Goal: Transaction & Acquisition: Purchase product/service

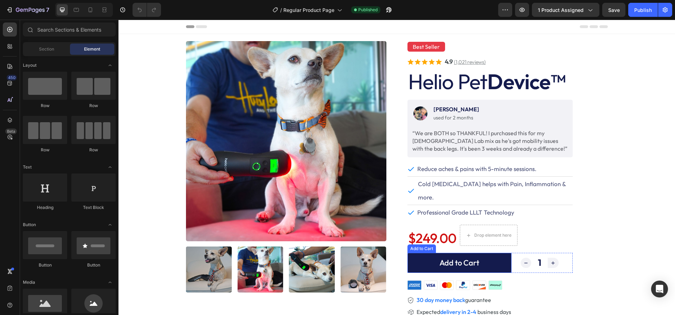
click at [423, 253] on button "Add to Cart" at bounding box center [459, 263] width 104 height 20
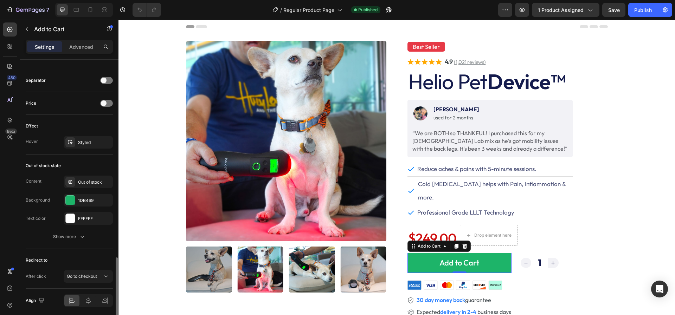
scroll to position [475, 0]
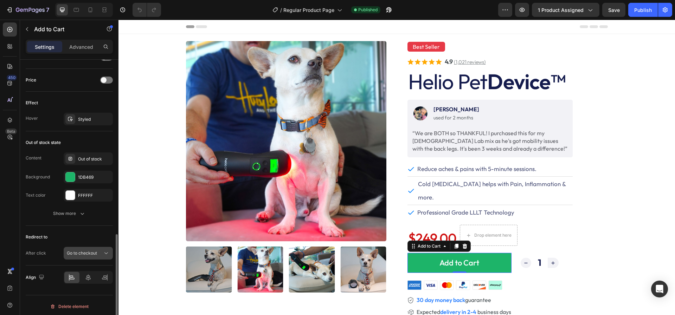
click at [79, 251] on span "Go to checkout" at bounding box center [82, 253] width 30 height 5
click at [88, 255] on button "Go to checkout" at bounding box center [88, 253] width 49 height 13
click at [37, 248] on div "After click" at bounding box center [36, 253] width 20 height 11
click at [37, 252] on div "After click" at bounding box center [36, 253] width 20 height 6
click at [74, 252] on span "Go to checkout" at bounding box center [82, 253] width 30 height 5
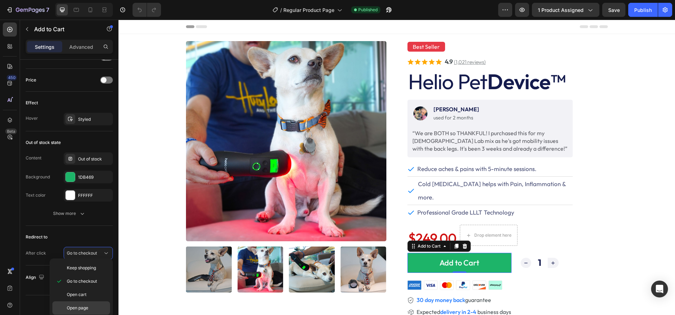
click at [71, 308] on span "Open page" at bounding box center [77, 308] width 21 height 6
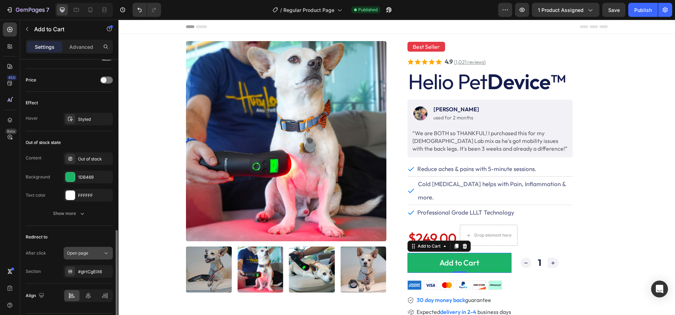
click at [82, 255] on button "Open page" at bounding box center [88, 253] width 49 height 13
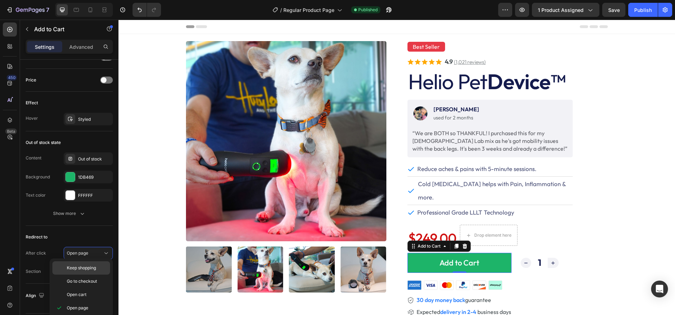
click at [78, 268] on span "Keep shopping" at bounding box center [81, 268] width 29 height 6
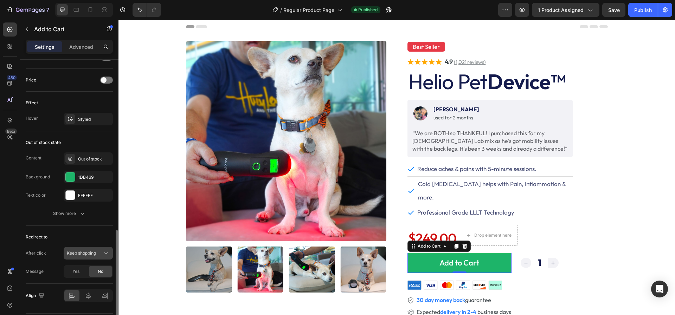
click at [91, 252] on span "Keep shopping" at bounding box center [81, 253] width 29 height 5
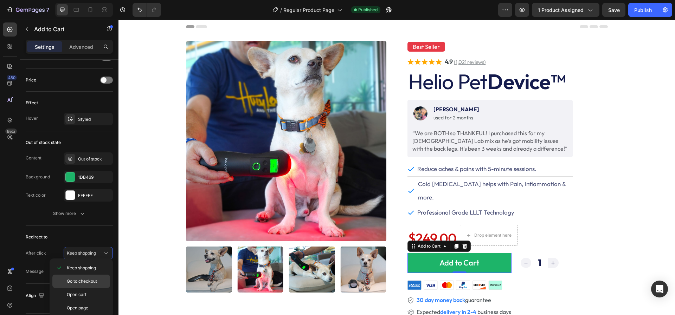
click at [78, 280] on span "Go to checkout" at bounding box center [82, 281] width 30 height 6
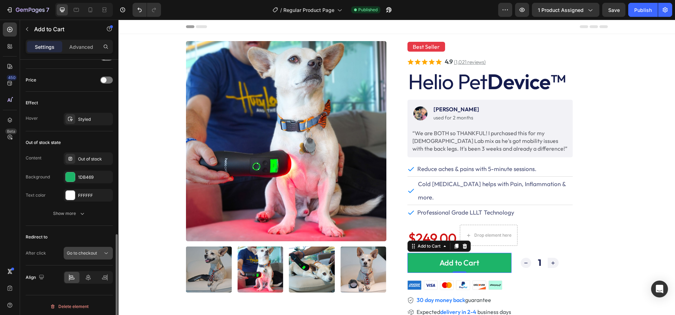
click at [85, 252] on span "Go to checkout" at bounding box center [82, 253] width 30 height 5
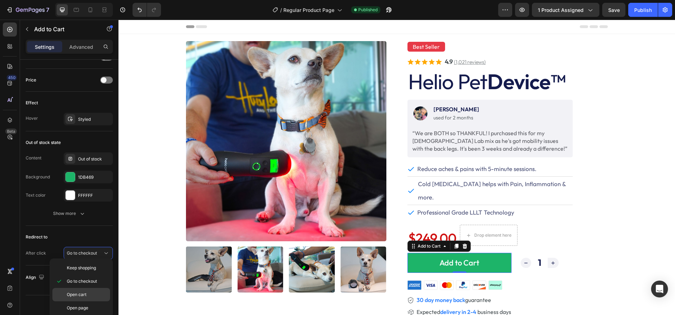
click at [79, 297] on span "Open cart" at bounding box center [77, 295] width 20 height 6
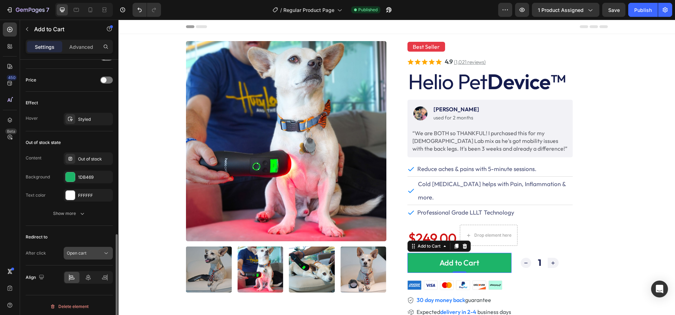
click at [85, 251] on span "Open cart" at bounding box center [77, 253] width 20 height 5
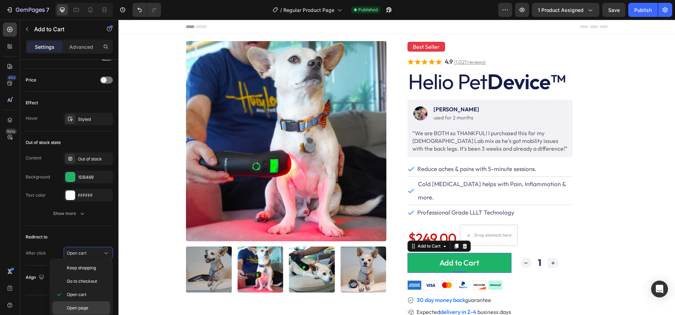
click at [78, 306] on span "Open page" at bounding box center [77, 308] width 21 height 6
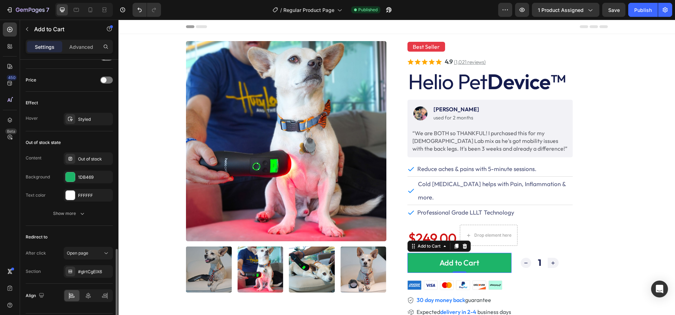
scroll to position [494, 0]
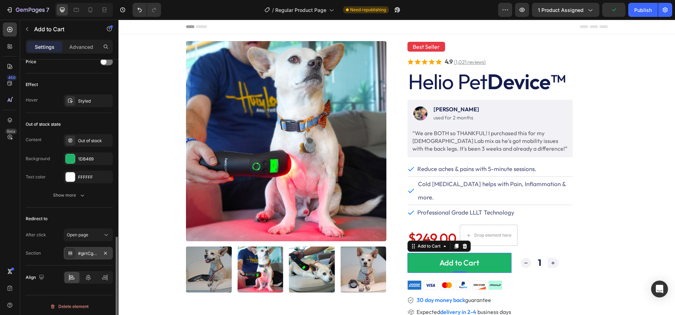
click at [87, 251] on div "#glrtCgElX6" at bounding box center [88, 254] width 20 height 6
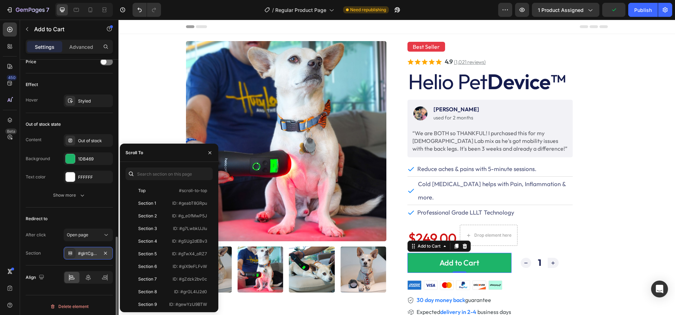
click at [87, 251] on div "#glrtCgElX6" at bounding box center [88, 254] width 20 height 6
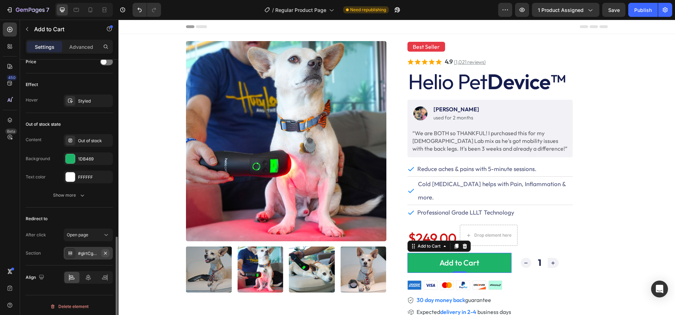
click at [106, 251] on icon "button" at bounding box center [106, 254] width 6 height 6
click at [31, 251] on div "Section" at bounding box center [33, 253] width 15 height 6
click at [101, 236] on div "Open page" at bounding box center [88, 235] width 43 height 7
click at [81, 267] on div "Go to checkout" at bounding box center [81, 263] width 58 height 13
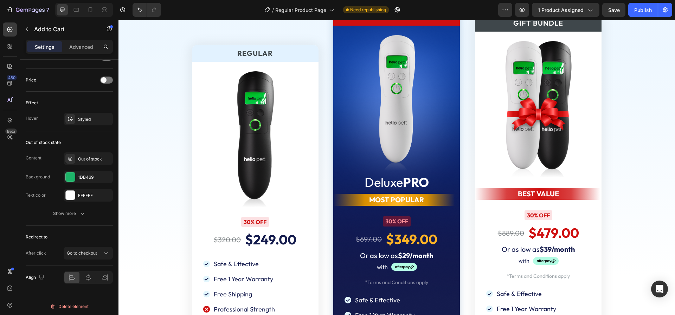
scroll to position [2748, 0]
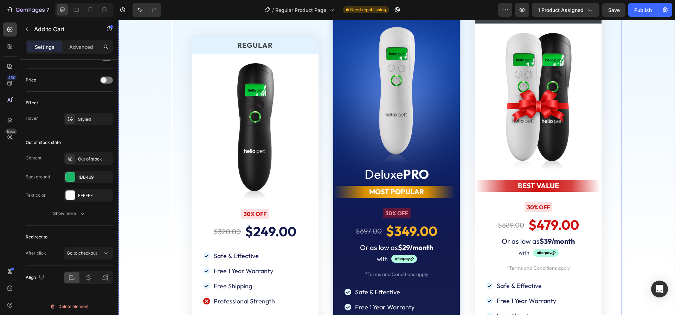
click at [160, 59] on div "Regular Text Block Image 30% OFF Text Block $320.00 Product Price Product Price…" at bounding box center [396, 224] width 556 height 446
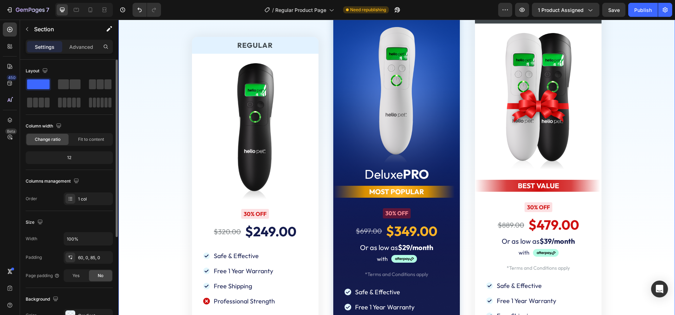
scroll to position [2579, 0]
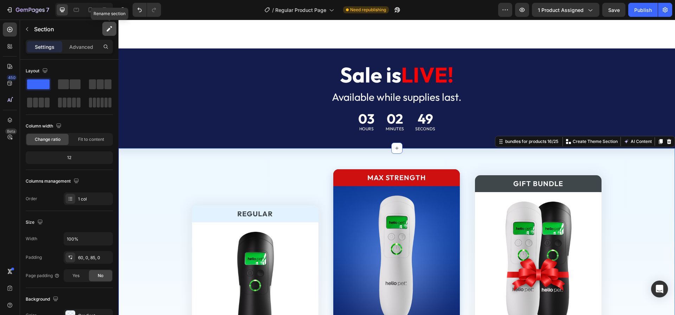
click at [109, 28] on icon "button" at bounding box center [109, 30] width 4 height 4
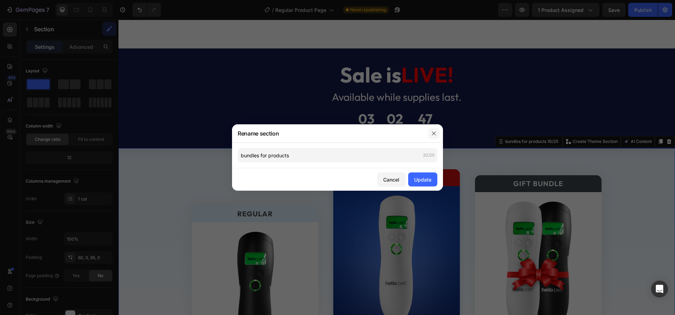
click at [432, 134] on icon "button" at bounding box center [434, 134] width 6 height 6
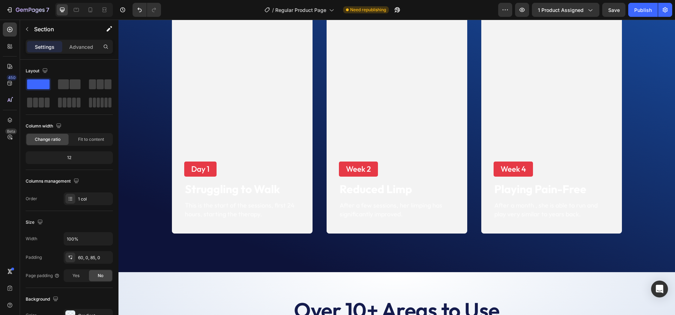
scroll to position [0, 0]
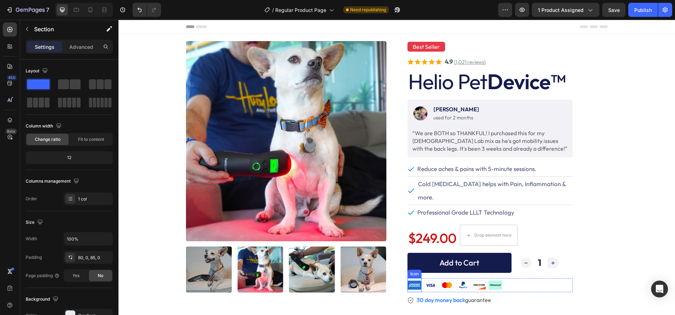
click at [414, 253] on button "Add to Cart" at bounding box center [459, 263] width 104 height 20
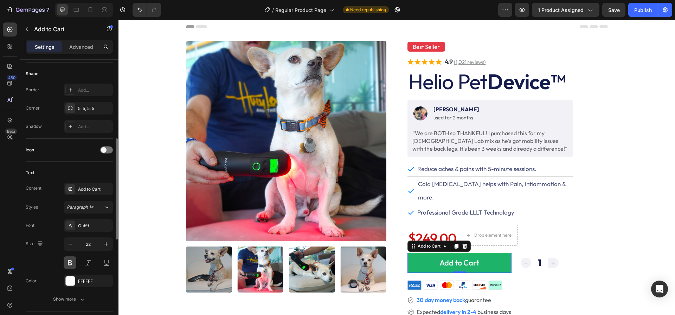
scroll to position [211, 0]
click at [76, 188] on div "Add to Cart" at bounding box center [88, 187] width 49 height 13
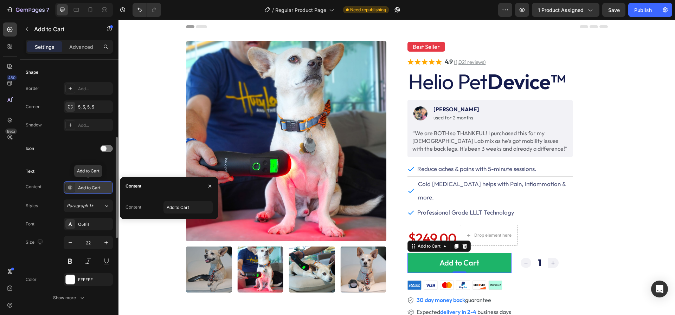
click at [76, 188] on div "Add to Cart" at bounding box center [88, 187] width 49 height 13
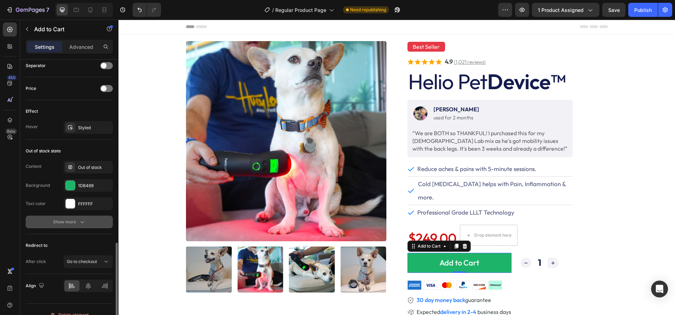
scroll to position [475, 0]
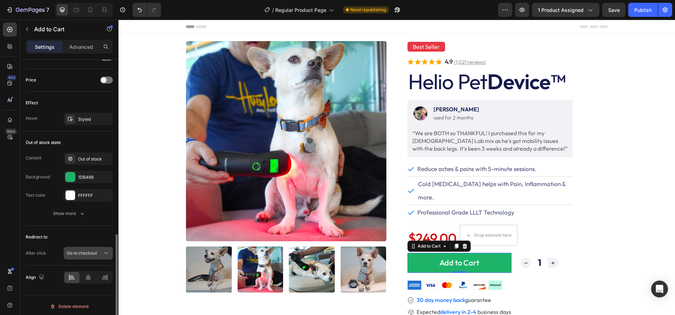
click at [84, 253] on span "Go to checkout" at bounding box center [82, 253] width 30 height 5
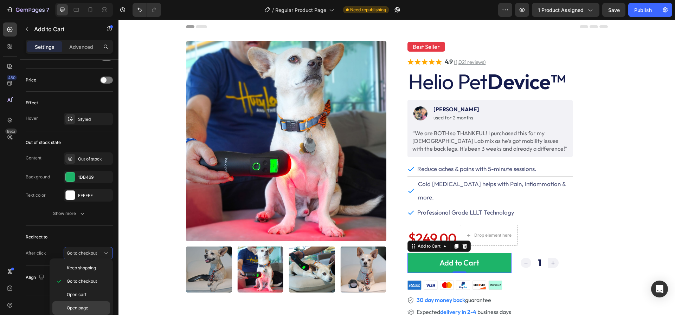
click at [83, 305] on span "Open page" at bounding box center [77, 308] width 21 height 6
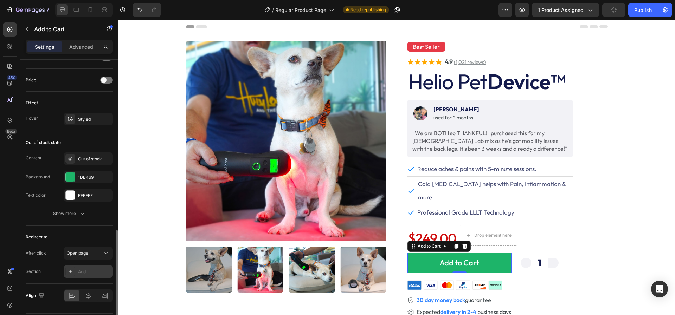
click at [91, 269] on div "Add..." at bounding box center [94, 272] width 33 height 6
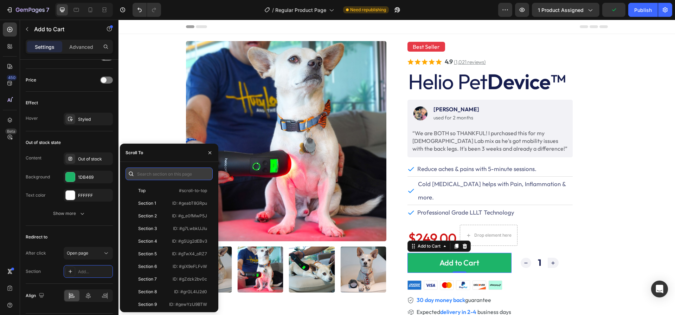
click at [163, 174] on input "text" at bounding box center [169, 174] width 87 height 13
paste input "[URL][DOMAIN_NAME]"
type input "[URL][DOMAIN_NAME]"
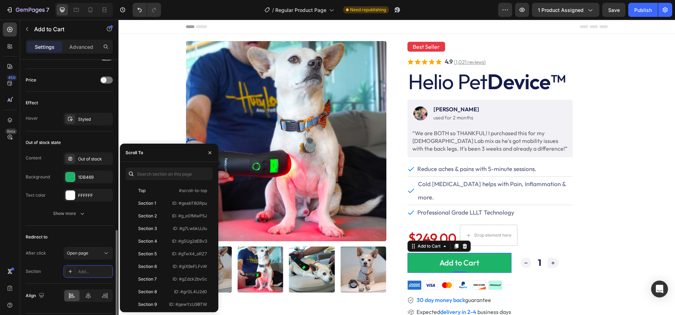
drag, startPoint x: 70, startPoint y: 268, endPoint x: 57, endPoint y: 268, distance: 13.0
click at [57, 268] on div "Section Add..." at bounding box center [69, 271] width 87 height 13
click at [29, 269] on div "Section" at bounding box center [33, 272] width 15 height 6
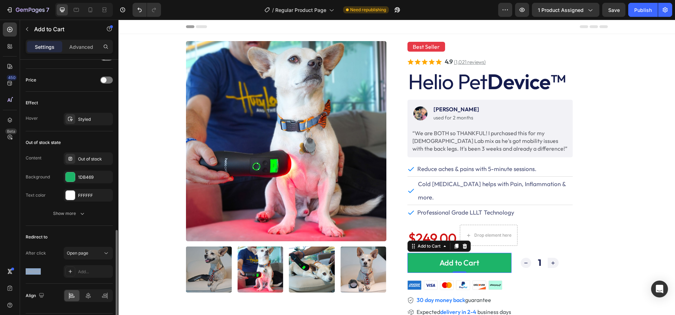
click at [29, 269] on div "Section" at bounding box center [33, 272] width 15 height 6
click at [70, 270] on icon at bounding box center [71, 272] width 4 height 4
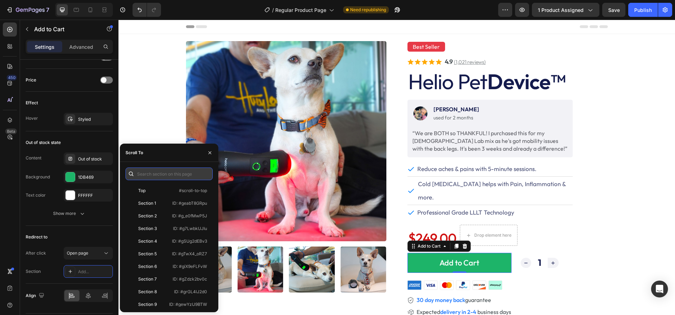
click at [155, 175] on input "text" at bounding box center [169, 174] width 87 height 13
click at [53, 250] on div "After click Open page" at bounding box center [69, 253] width 87 height 13
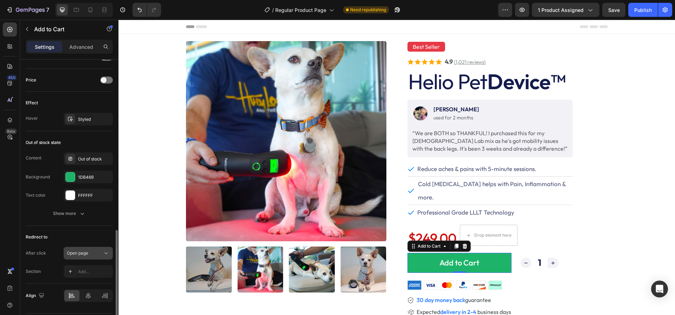
click at [78, 251] on span "Open page" at bounding box center [77, 253] width 21 height 5
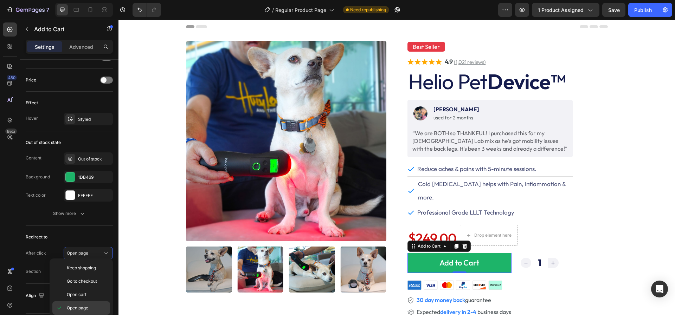
click at [73, 305] on span "Open page" at bounding box center [77, 308] width 21 height 6
click at [75, 269] on div at bounding box center [70, 272] width 10 height 10
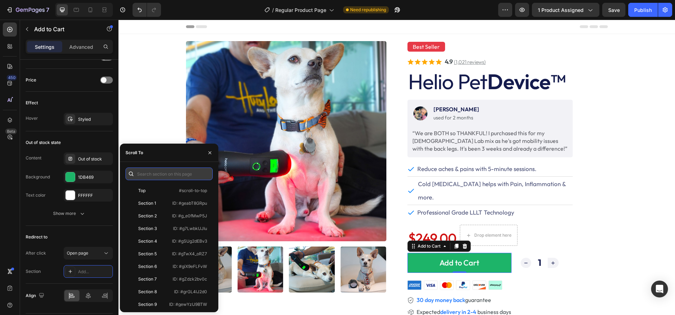
click at [181, 174] on input "text" at bounding box center [169, 174] width 87 height 13
paste input "[URL][DOMAIN_NAME]"
type input "[URL][DOMAIN_NAME]"
click at [84, 269] on div "Add..." at bounding box center [94, 272] width 33 height 6
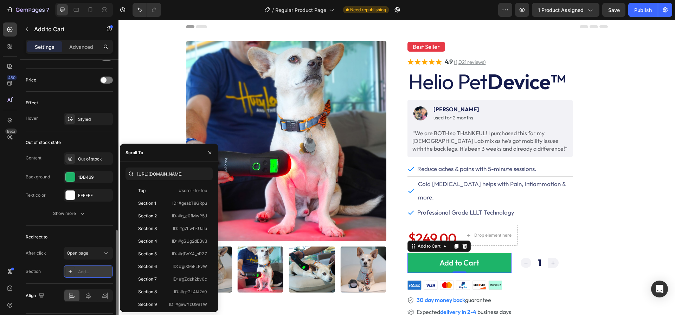
scroll to position [0, 0]
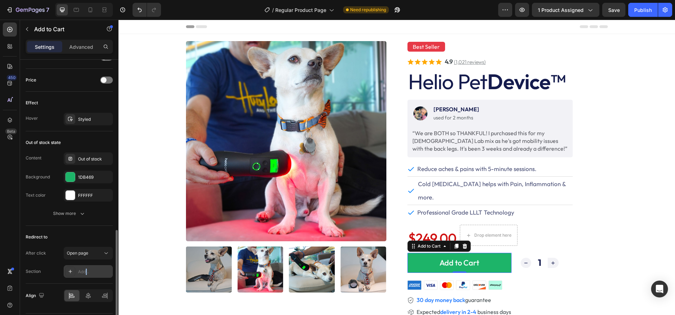
click at [85, 269] on div "Add..." at bounding box center [94, 272] width 33 height 6
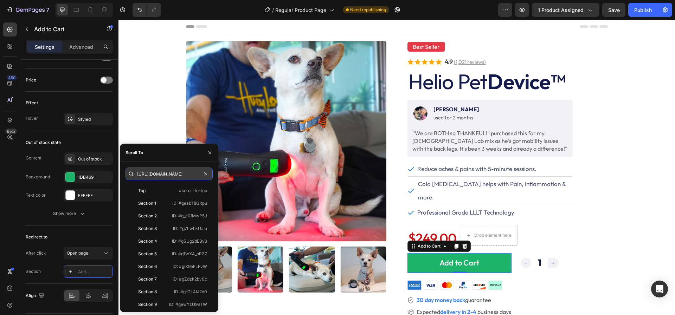
click at [172, 171] on input "[URL][DOMAIN_NAME]" at bounding box center [169, 174] width 87 height 13
click at [211, 154] on icon "button" at bounding box center [210, 153] width 6 height 6
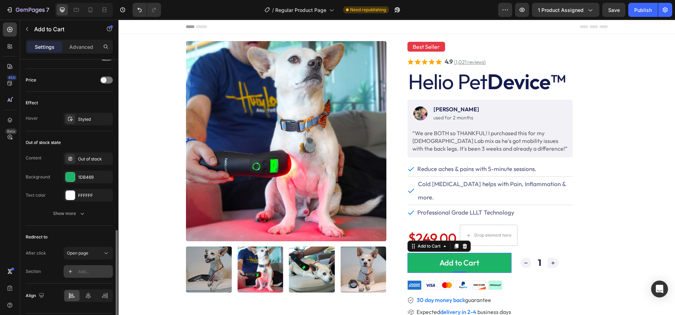
click at [69, 269] on icon at bounding box center [70, 272] width 6 height 6
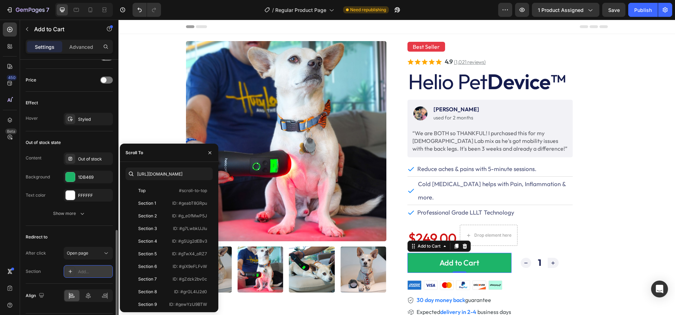
click at [69, 269] on icon at bounding box center [70, 272] width 6 height 6
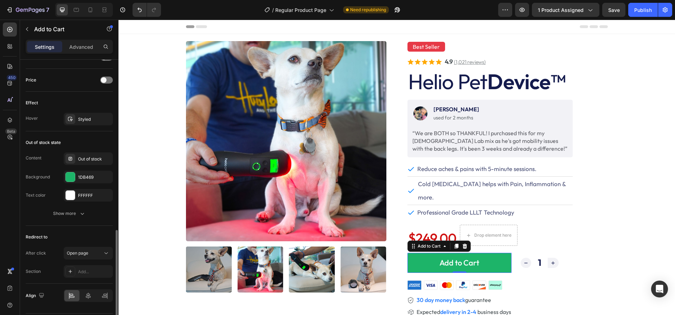
click at [33, 269] on div "Section" at bounding box center [33, 272] width 15 height 6
click at [106, 250] on icon at bounding box center [106, 253] width 7 height 7
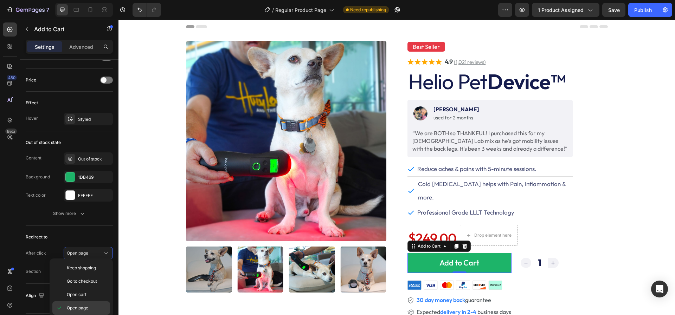
click at [83, 303] on div "Open page" at bounding box center [81, 308] width 58 height 13
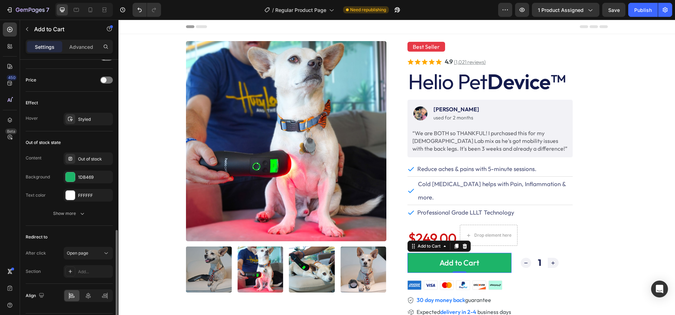
scroll to position [494, 0]
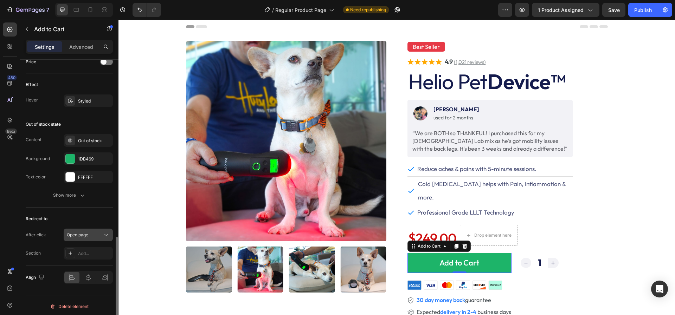
click at [108, 233] on icon at bounding box center [106, 235] width 7 height 7
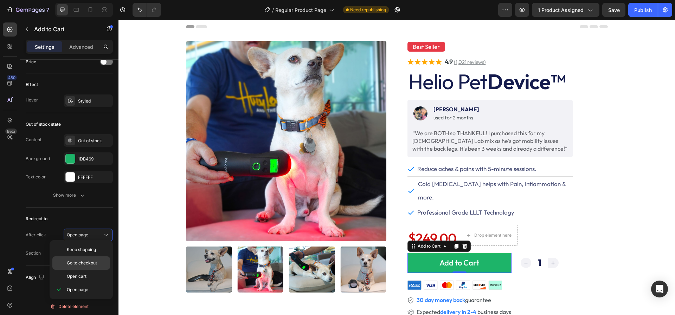
click at [88, 260] on span "Go to checkout" at bounding box center [82, 263] width 30 height 6
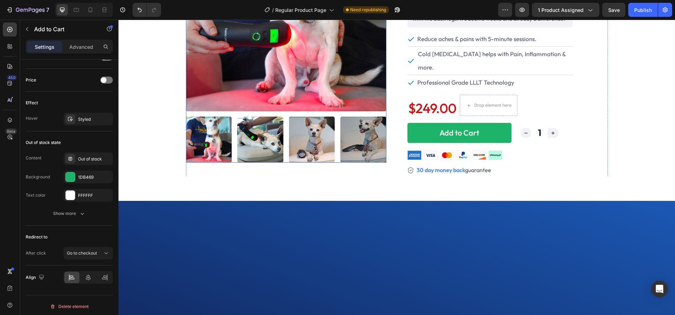
scroll to position [0, 0]
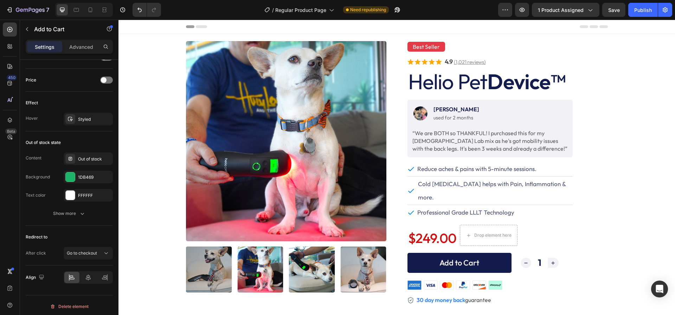
click at [420, 253] on button "Add to Cart" at bounding box center [459, 263] width 104 height 20
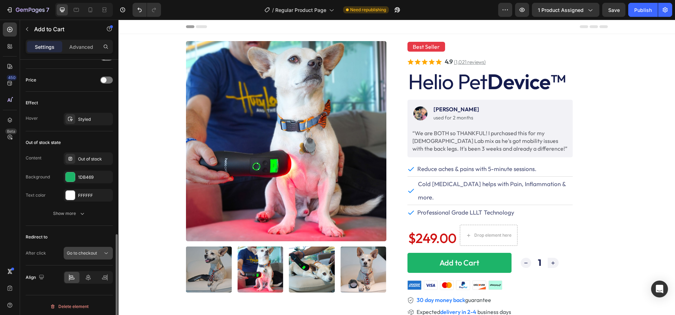
click at [77, 253] on span "Go to checkout" at bounding box center [82, 253] width 30 height 6
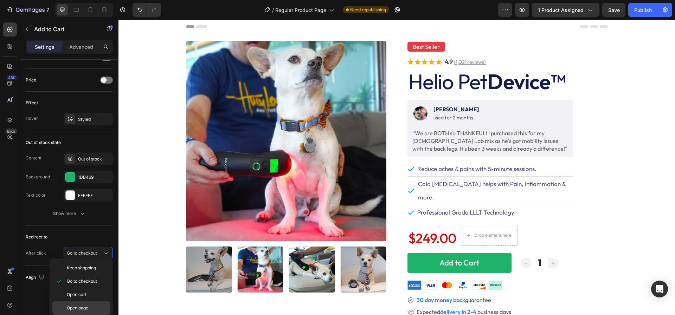
click at [72, 307] on span "Open page" at bounding box center [77, 308] width 21 height 6
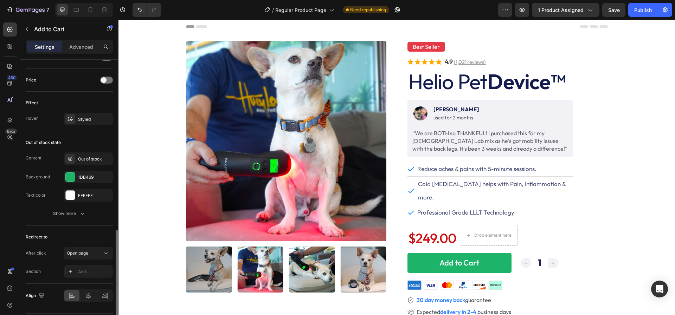
scroll to position [494, 0]
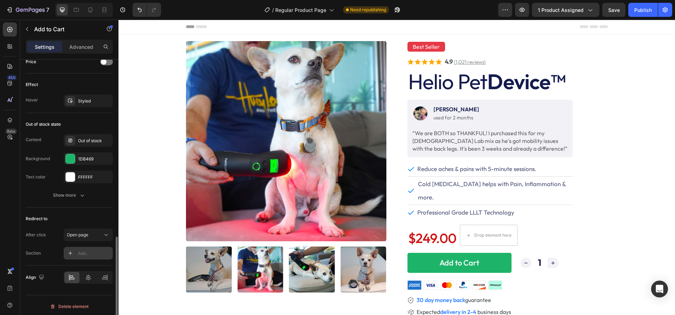
click at [68, 251] on icon at bounding box center [70, 254] width 6 height 6
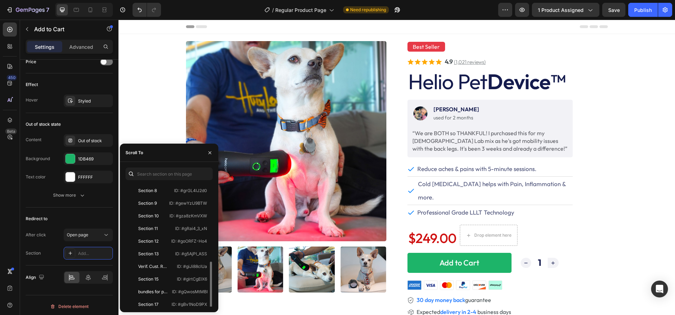
scroll to position [143, 0]
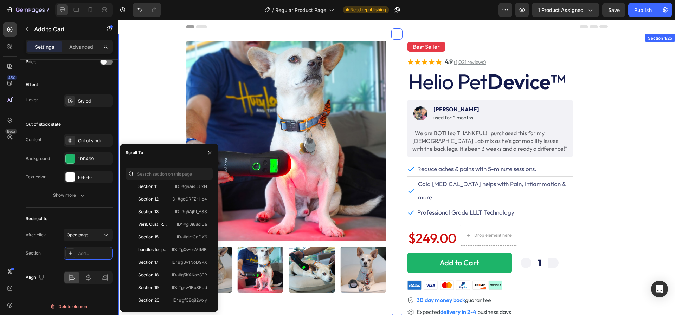
click at [168, 114] on div "Product Images Best Seller Text Block . Text Block Row Icon Icon Icon Icon Icon…" at bounding box center [396, 180] width 556 height 278
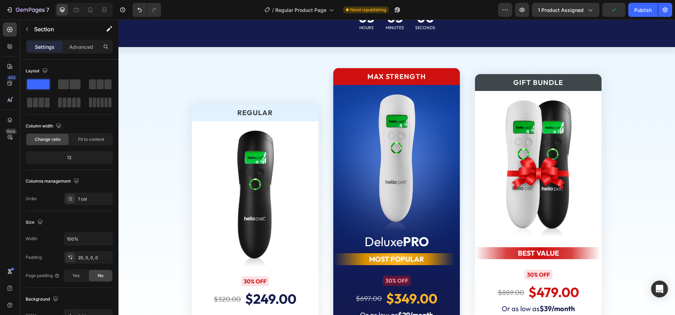
scroll to position [2703, 0]
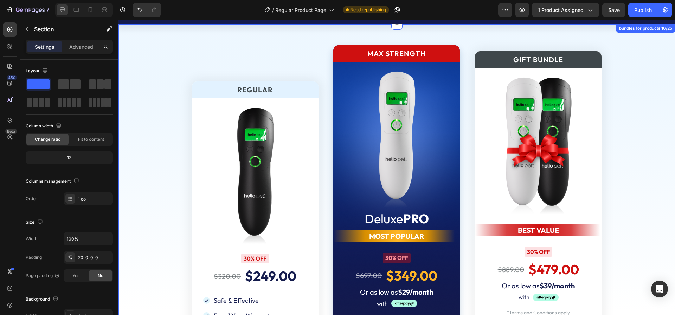
click at [139, 94] on div "Regular Text Block Image 30% OFF Text Block $320.00 Product Price Product Price…" at bounding box center [396, 268] width 556 height 446
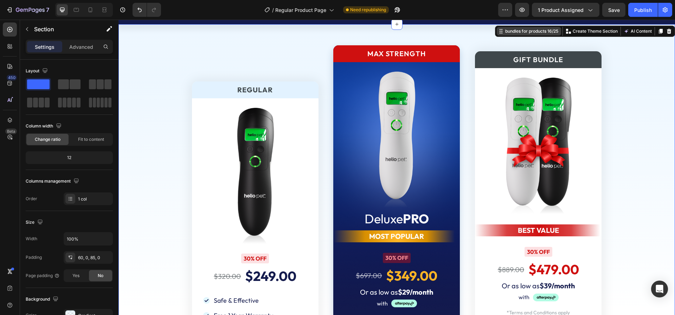
click at [513, 31] on div "bundles for products 16/25" at bounding box center [532, 31] width 56 height 6
click at [107, 28] on icon "button" at bounding box center [109, 28] width 7 height 7
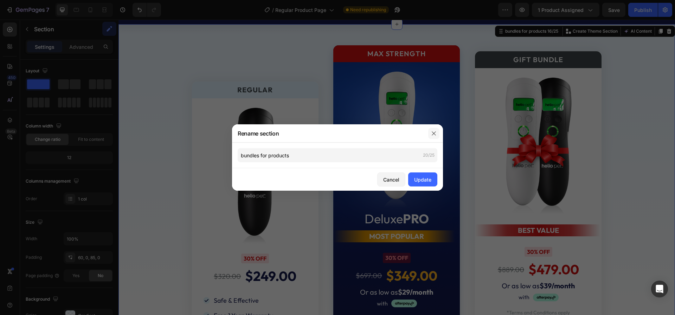
click at [432, 135] on icon "button" at bounding box center [434, 134] width 6 height 6
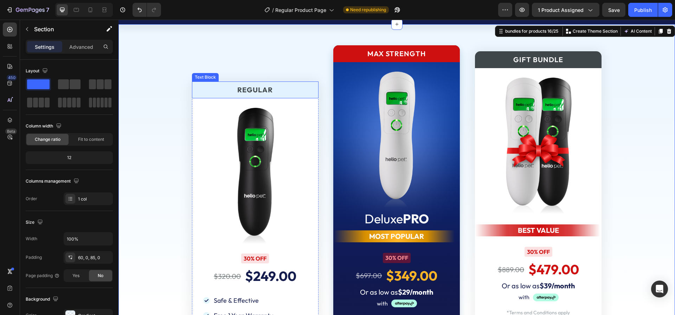
click at [175, 75] on div "Regular Text Block Image 30% OFF Text Block $320.00 Product Price Product Price…" at bounding box center [397, 250] width 450 height 411
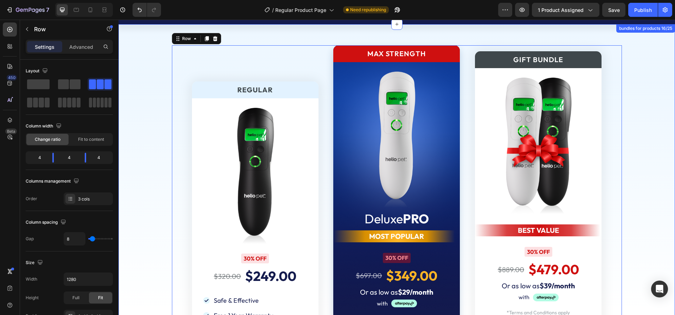
click at [144, 63] on div "Regular Text Block Image 30% OFF Text Block $320.00 Product Price Product Price…" at bounding box center [396, 268] width 556 height 446
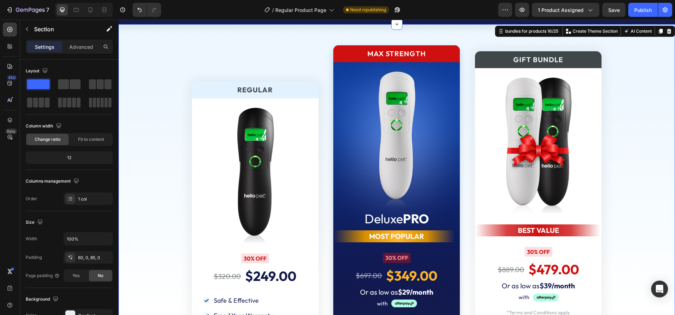
click at [144, 63] on div "Regular Text Block Image 30% OFF Text Block $320.00 Product Price Product Price…" at bounding box center [396, 268] width 556 height 446
click at [78, 48] on p "Advanced" at bounding box center [81, 46] width 24 height 7
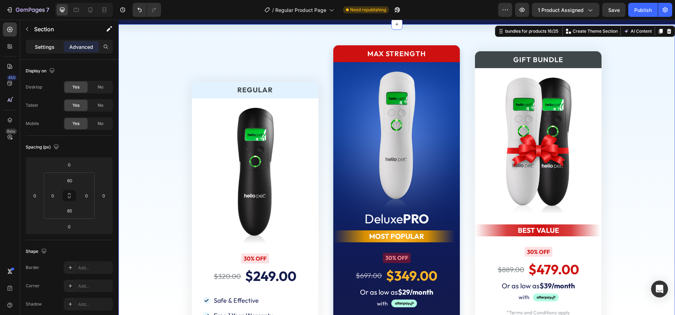
click at [41, 51] on div "Settings" at bounding box center [44, 46] width 35 height 11
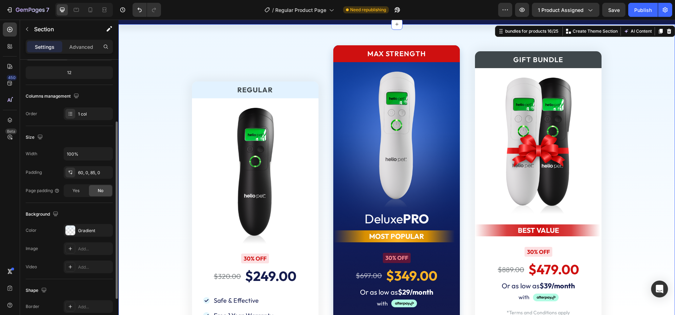
scroll to position [152, 0]
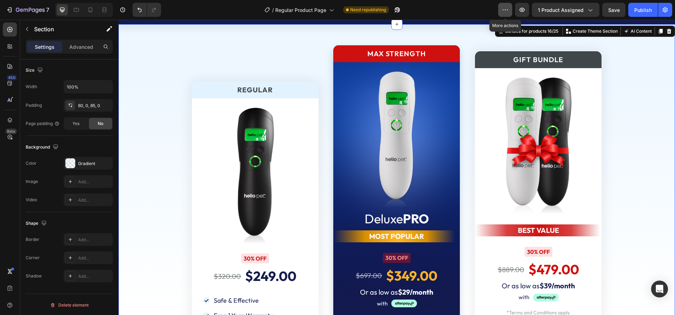
click at [511, 10] on button "button" at bounding box center [505, 10] width 14 height 14
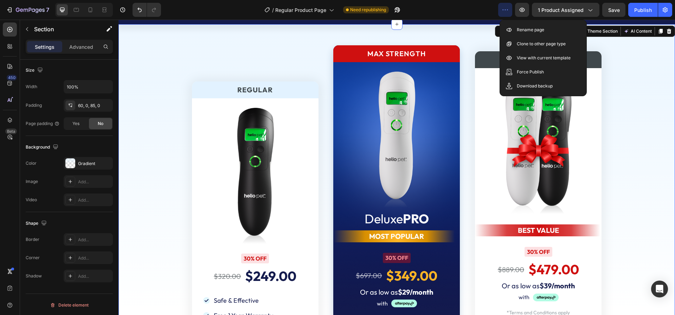
click at [506, 10] on icon "button" at bounding box center [505, 9] width 1 height 1
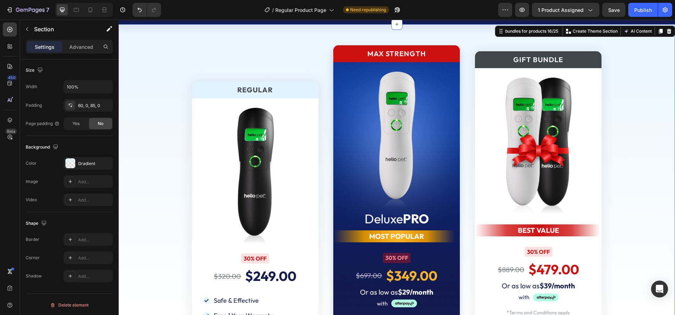
click at [265, 45] on div "Regular Text Block Image 30% OFF Text Block $320.00 Product Price Product Price…" at bounding box center [255, 250] width 139 height 411
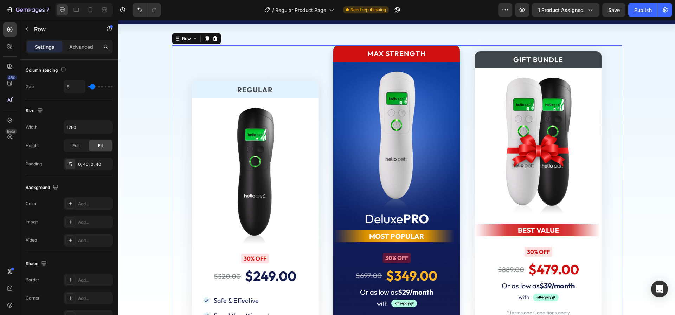
scroll to position [0, 0]
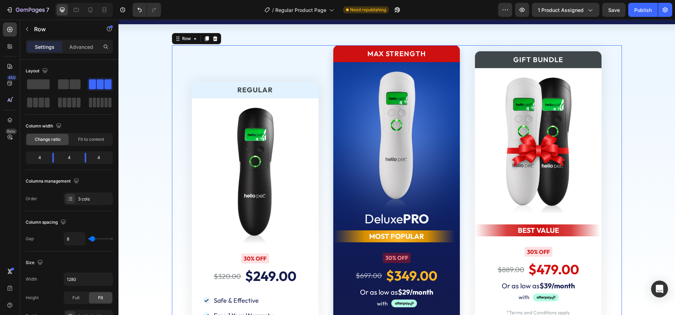
click at [193, 60] on div "Regular Text Block Image 30% OFF Text Block $320.00 Product Price Product Price…" at bounding box center [255, 250] width 139 height 411
click at [182, 36] on div "Row" at bounding box center [187, 39] width 12 height 6
click at [181, 38] on div "Row" at bounding box center [187, 39] width 12 height 6
click at [143, 40] on div "Regular Text Block Image 30% OFF Text Block $320.00 Product Price Product Price…" at bounding box center [396, 272] width 556 height 497
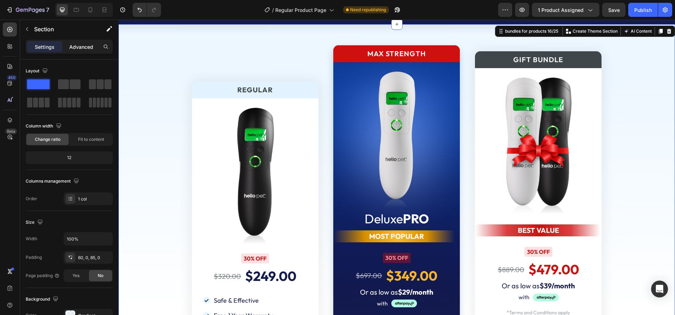
click at [79, 49] on p "Advanced" at bounding box center [81, 46] width 24 height 7
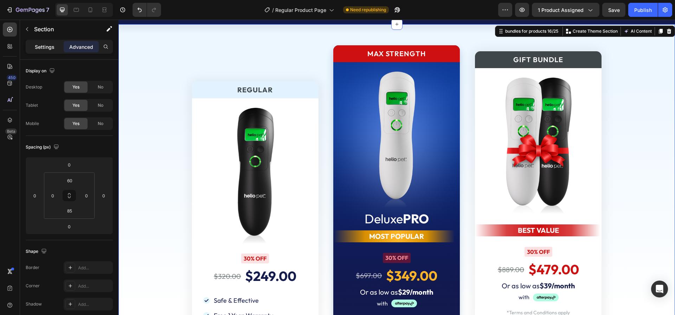
click at [41, 50] on p "Settings" at bounding box center [45, 46] width 20 height 7
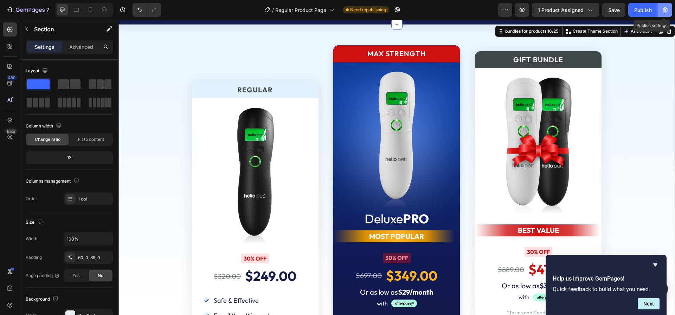
click at [671, 12] on button "button" at bounding box center [665, 10] width 14 height 14
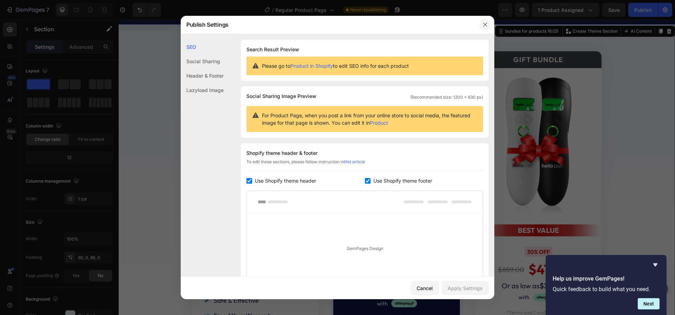
drag, startPoint x: 481, startPoint y: 23, endPoint x: 362, endPoint y: 4, distance: 120.0
click at [481, 23] on button "button" at bounding box center [485, 24] width 11 height 11
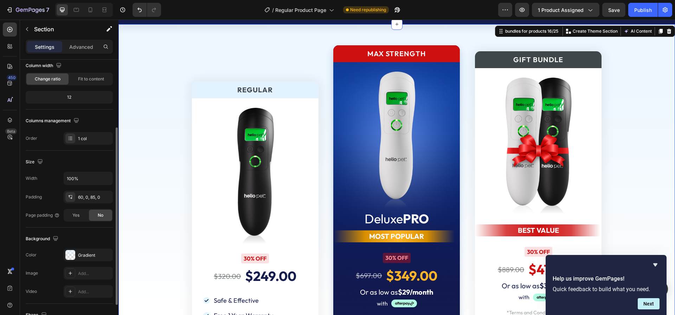
scroll to position [152, 0]
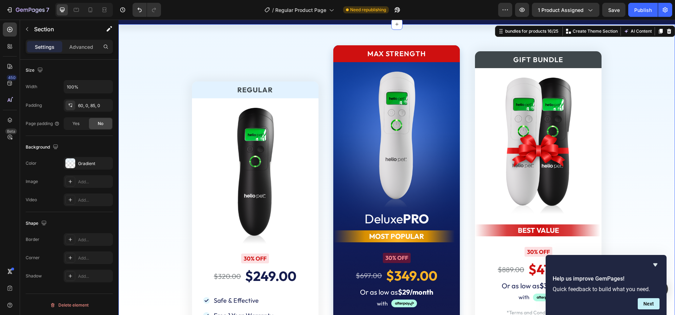
click at [165, 199] on div "Regular Text Block Image 30% OFF Text Block $320.00 Product Price Product Price…" at bounding box center [396, 268] width 556 height 446
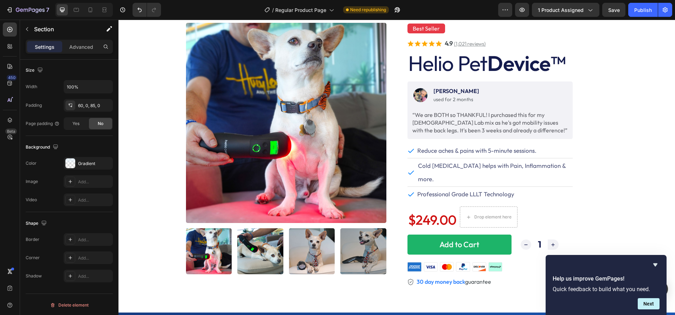
scroll to position [0, 0]
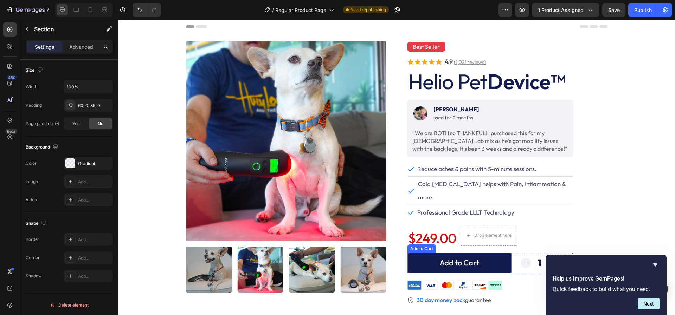
click at [410, 253] on button "Add to Cart" at bounding box center [459, 263] width 104 height 20
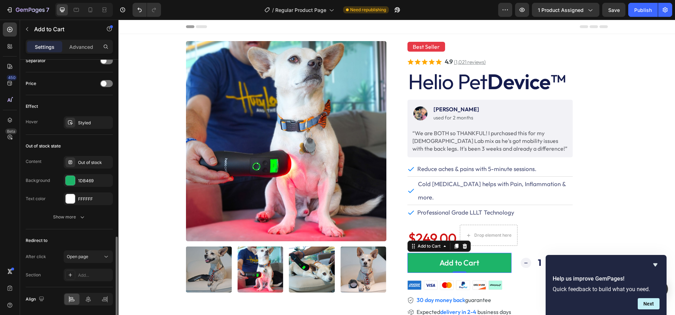
scroll to position [494, 0]
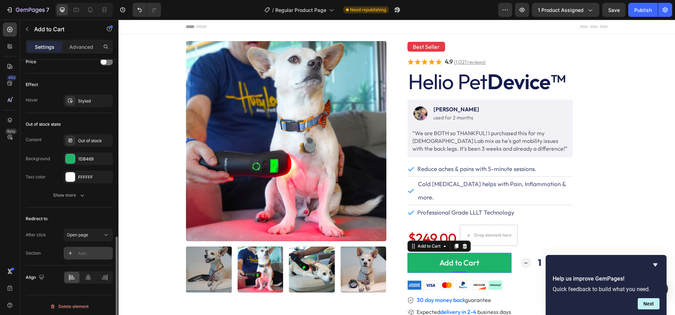
click at [72, 249] on div at bounding box center [70, 254] width 10 height 10
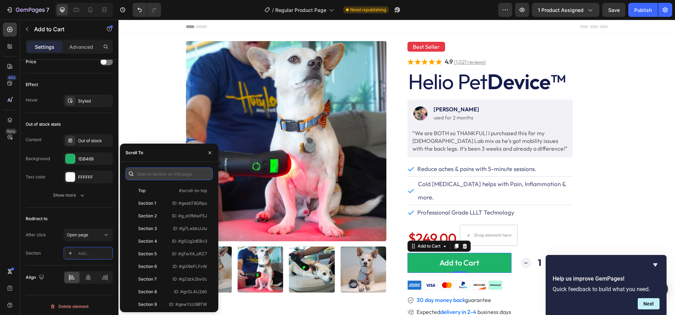
click at [151, 174] on input "text" at bounding box center [169, 174] width 87 height 13
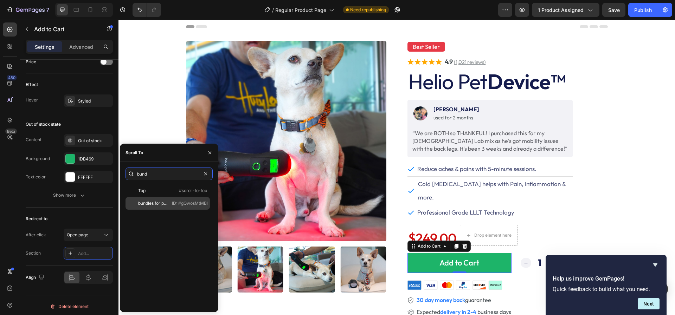
type input "bund"
click at [157, 205] on div "bundles for products" at bounding box center [153, 203] width 30 height 6
click at [145, 202] on div "Element" at bounding box center [146, 203] width 16 height 6
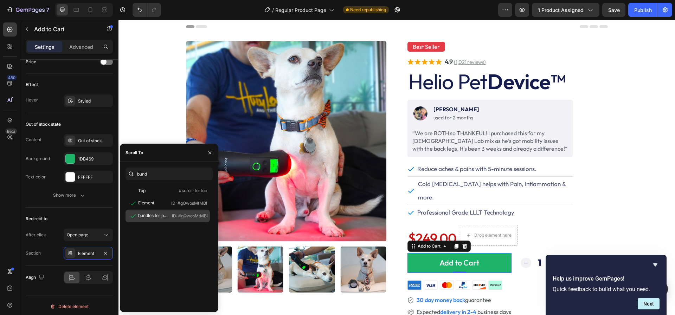
click at [152, 218] on div "bundles for products" at bounding box center [153, 216] width 30 height 6
click at [149, 205] on div "Element" at bounding box center [146, 203] width 16 height 6
click at [104, 252] on icon "button" at bounding box center [105, 253] width 3 height 3
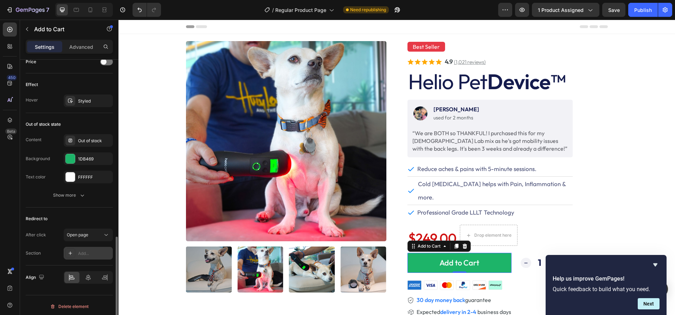
click at [89, 251] on div "Add..." at bounding box center [94, 254] width 33 height 6
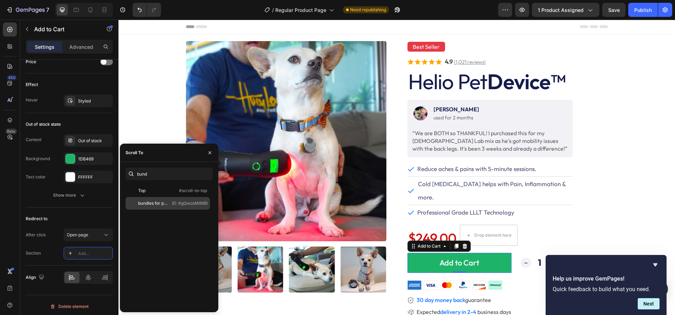
click at [150, 205] on div "bundles for products" at bounding box center [153, 203] width 30 height 6
click at [209, 151] on icon "button" at bounding box center [210, 153] width 6 height 6
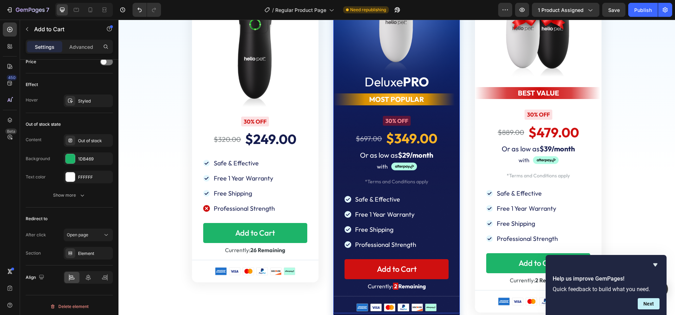
scroll to position [3117, 0]
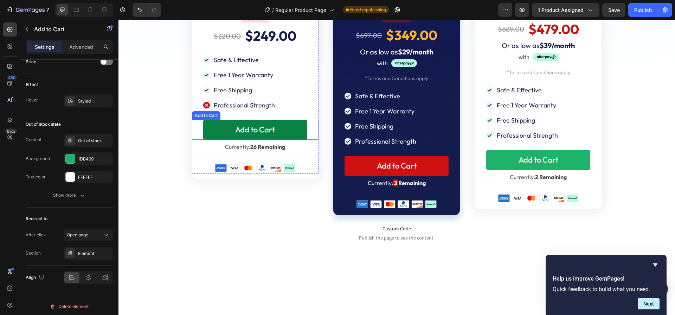
click at [293, 120] on button "Add to Cart" at bounding box center [255, 130] width 104 height 20
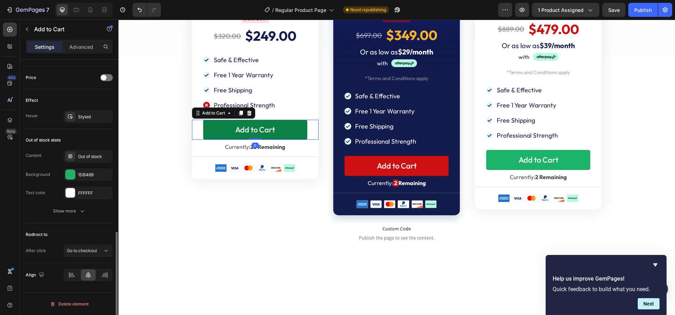
scroll to position [475, 0]
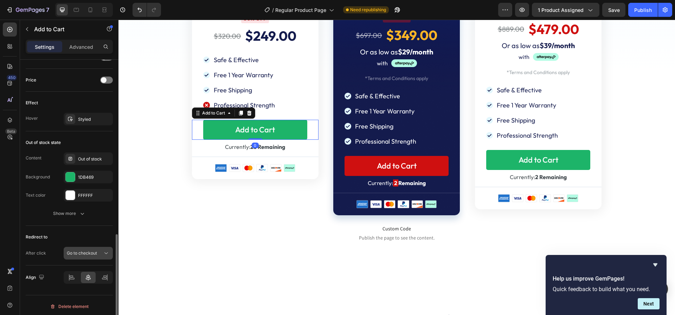
click at [82, 252] on span "Go to checkout" at bounding box center [82, 253] width 30 height 5
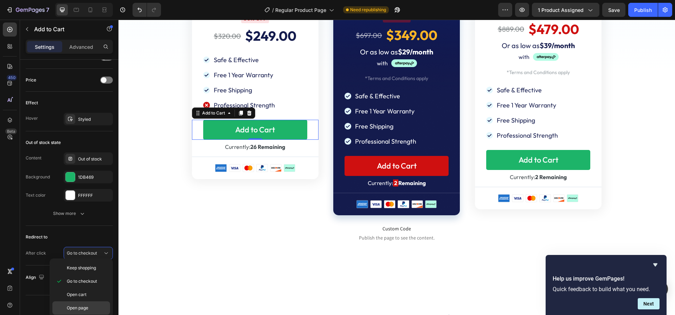
click at [82, 306] on span "Open page" at bounding box center [77, 308] width 21 height 6
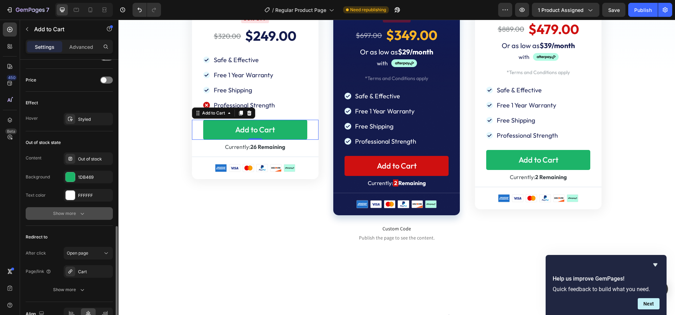
scroll to position [512, 0]
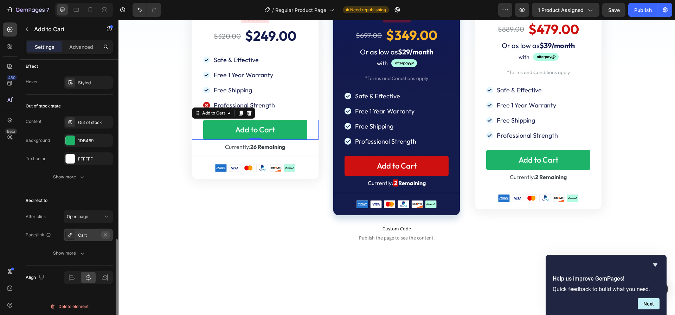
click at [105, 233] on icon "button" at bounding box center [105, 234] width 3 height 3
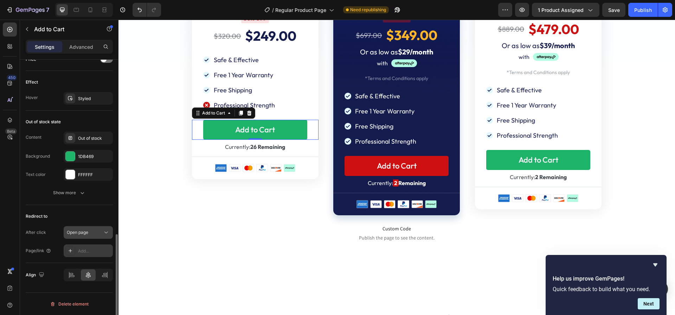
scroll to position [494, 0]
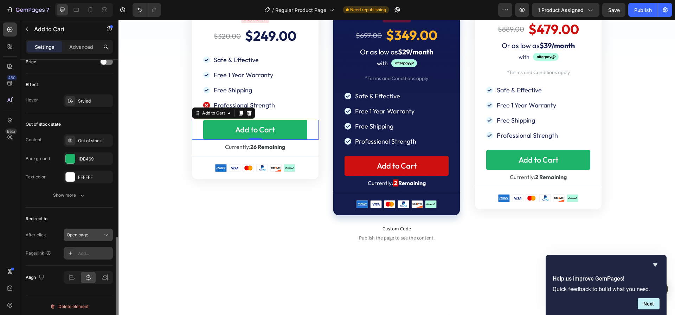
click at [85, 232] on span "Open page" at bounding box center [77, 234] width 21 height 5
click at [83, 232] on span "Open page" at bounding box center [77, 234] width 21 height 5
click at [81, 252] on div "Add..." at bounding box center [94, 254] width 33 height 6
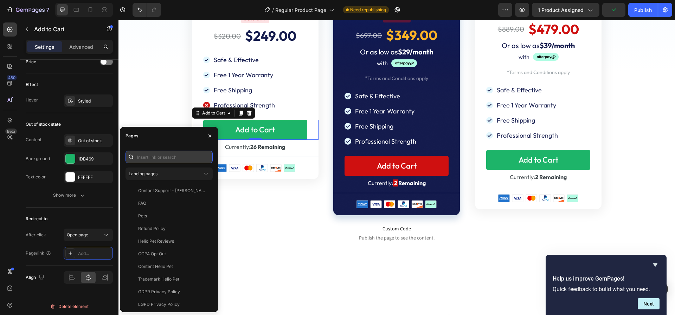
click at [162, 156] on input "text" at bounding box center [169, 157] width 87 height 13
paste input "[URL][DOMAIN_NAME]"
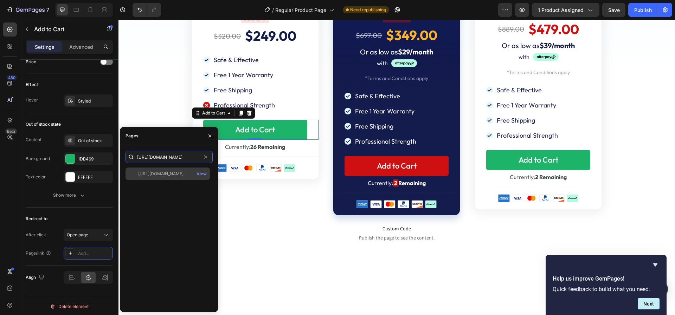
type input "[URL][DOMAIN_NAME]"
click at [162, 173] on div "[URL][DOMAIN_NAME]" at bounding box center [160, 174] width 45 height 6
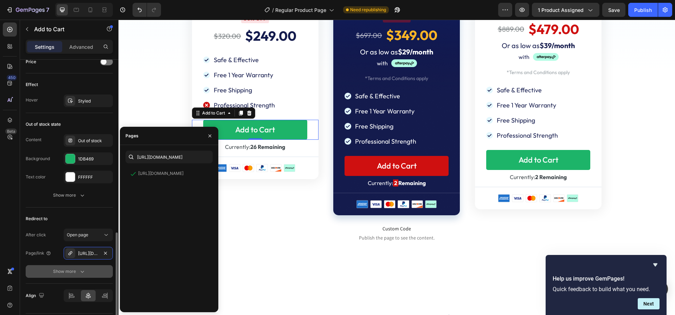
click at [65, 271] on div "Show more" at bounding box center [69, 271] width 33 height 7
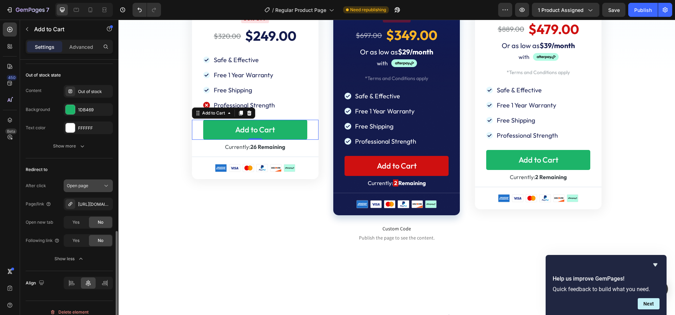
scroll to position [548, 0]
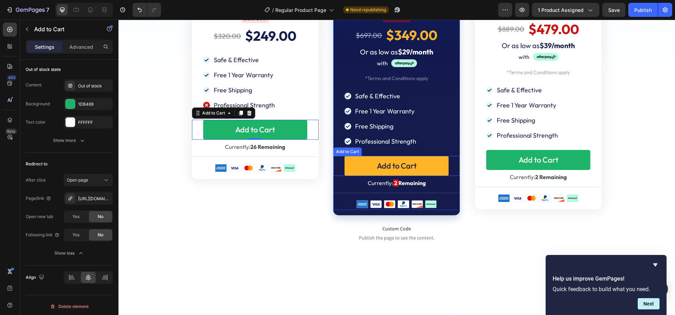
click at [363, 161] on button "Add to Cart" at bounding box center [397, 166] width 104 height 20
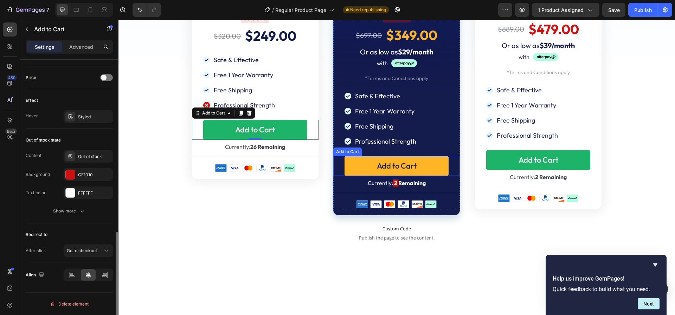
scroll to position [475, 0]
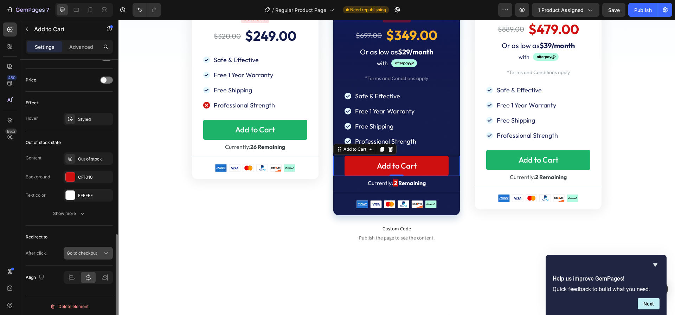
click at [76, 252] on span "Go to checkout" at bounding box center [82, 253] width 30 height 5
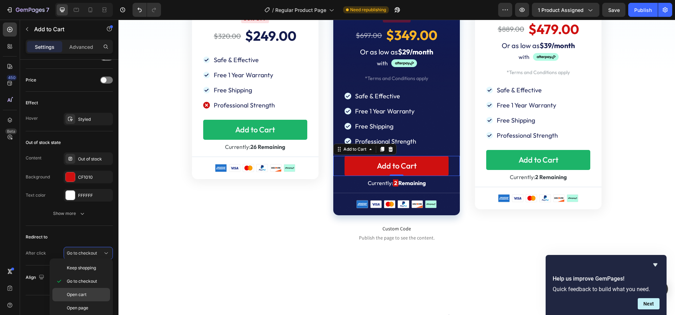
drag, startPoint x: 80, startPoint y: 306, endPoint x: 80, endPoint y: 299, distance: 7.4
click at [80, 306] on span "Open page" at bounding box center [77, 308] width 21 height 6
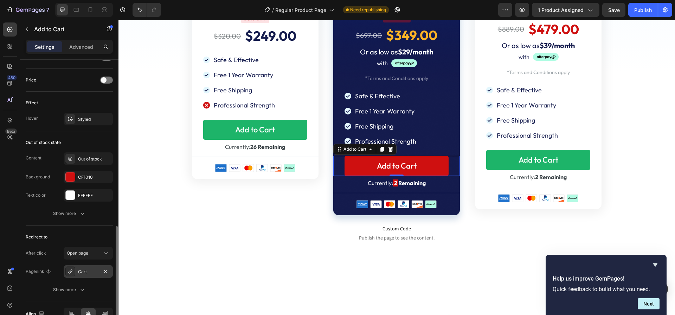
click at [85, 271] on div "Cart" at bounding box center [88, 272] width 20 height 6
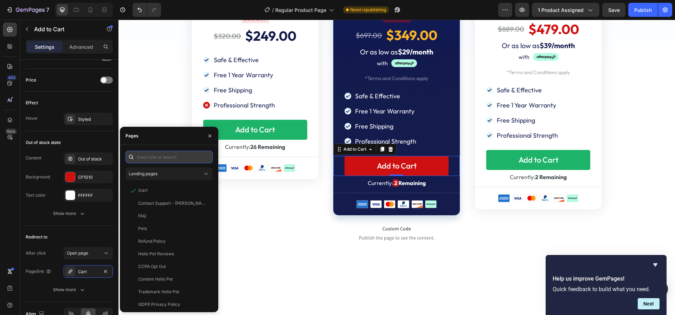
click at [176, 158] on input "text" at bounding box center [169, 157] width 87 height 13
paste input "[URL][DOMAIN_NAME]"
type input "[URL][DOMAIN_NAME]"
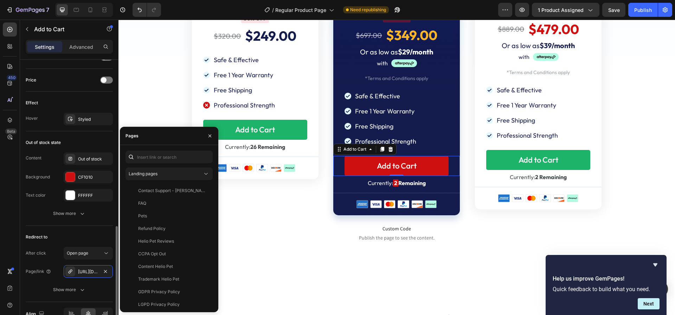
click at [100, 234] on div "Redirect to" at bounding box center [69, 237] width 87 height 11
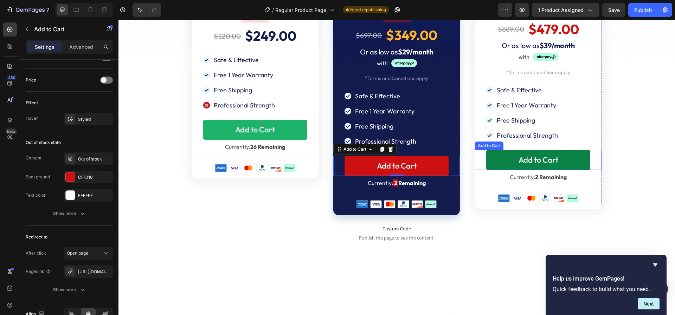
click at [490, 157] on button "Add to Cart" at bounding box center [538, 160] width 104 height 20
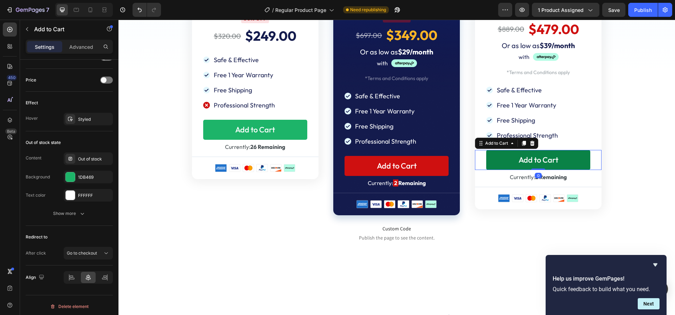
scroll to position [475, 0]
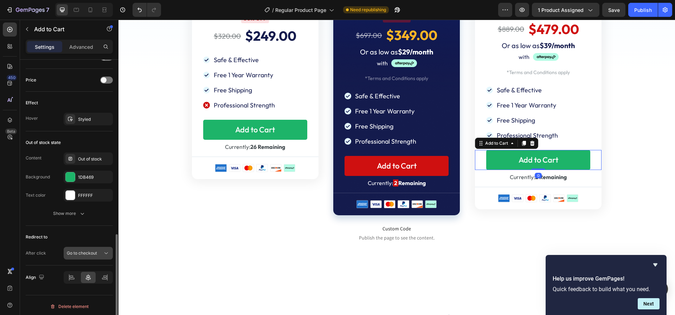
click at [102, 253] on div "Go to checkout" at bounding box center [85, 253] width 36 height 6
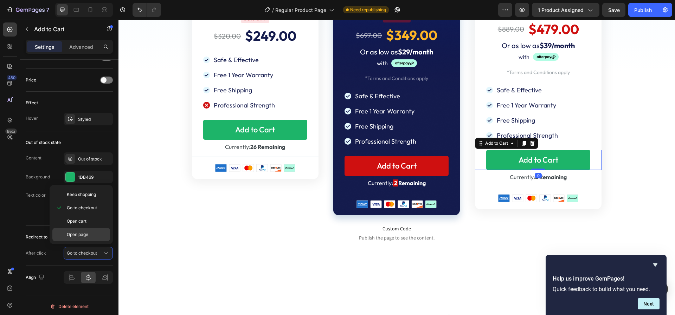
click at [93, 236] on p "Open page" at bounding box center [87, 235] width 40 height 6
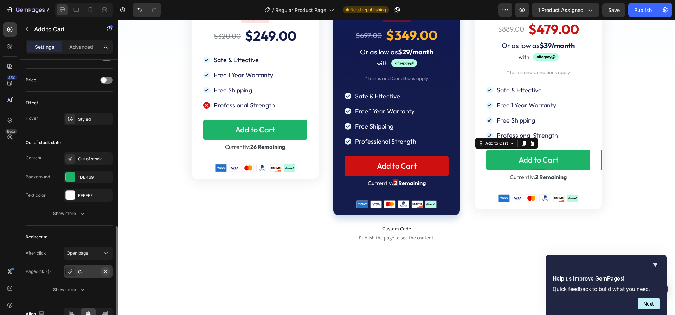
click at [103, 270] on icon "button" at bounding box center [106, 272] width 6 height 6
click at [83, 270] on div "Add..." at bounding box center [94, 272] width 33 height 6
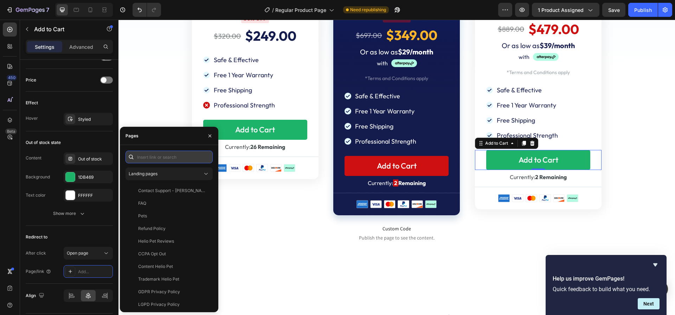
click at [150, 158] on input "text" at bounding box center [169, 157] width 87 height 13
paste input "[URL][DOMAIN_NAME]"
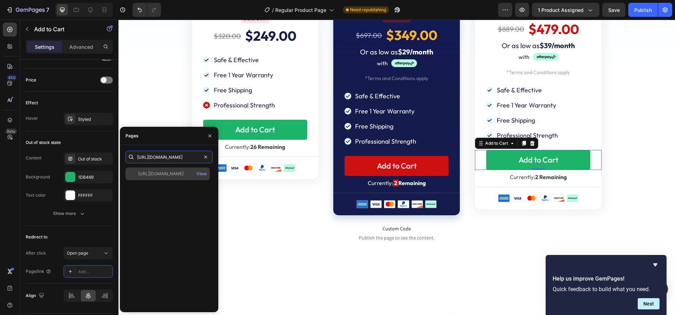
type input "[URL][DOMAIN_NAME]"
click at [154, 174] on div "[URL][DOMAIN_NAME]" at bounding box center [160, 174] width 45 height 6
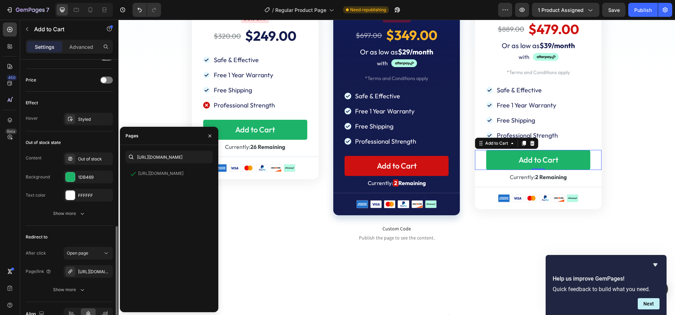
click at [91, 236] on div "Redirect to" at bounding box center [69, 237] width 87 height 11
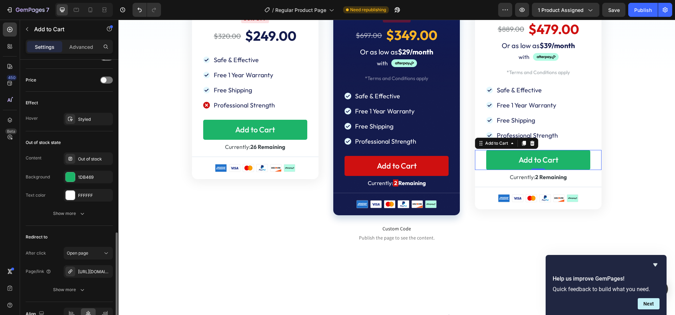
scroll to position [487, 0]
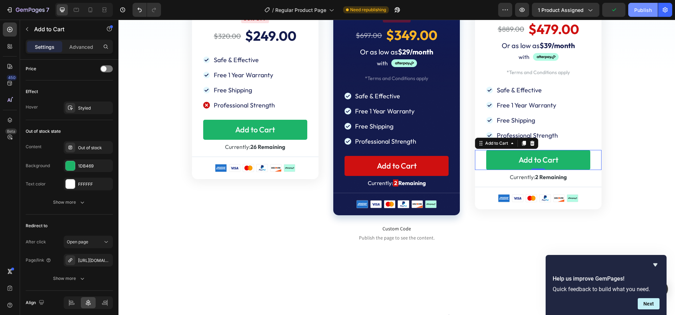
click at [638, 10] on div "Publish" at bounding box center [643, 9] width 18 height 7
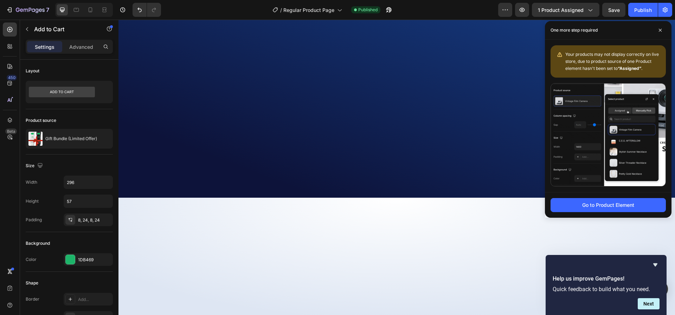
scroll to position [0, 0]
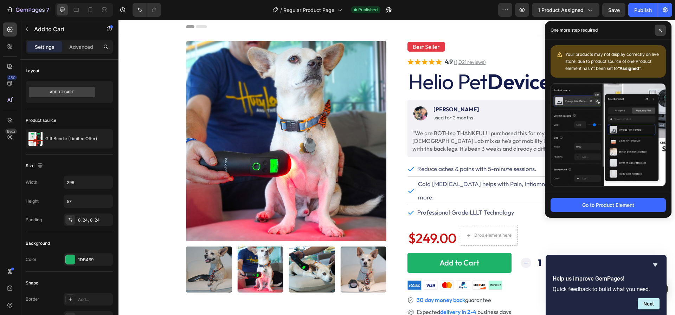
click at [658, 31] on span at bounding box center [660, 30] width 11 height 11
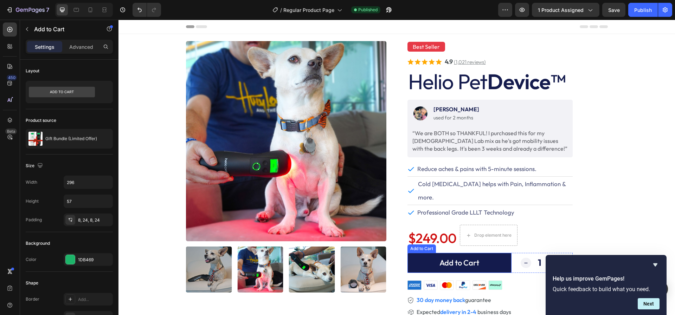
scroll to position [60, 0]
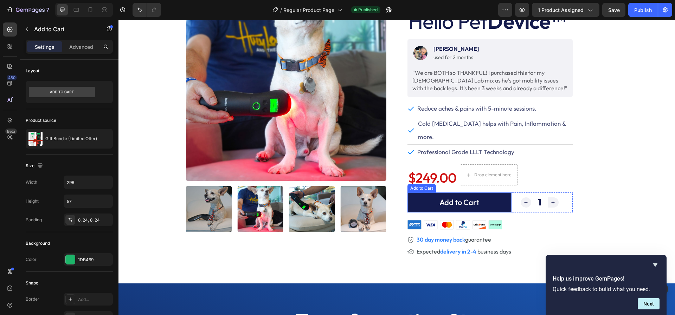
click at [429, 193] on button "Add to Cart" at bounding box center [459, 203] width 104 height 20
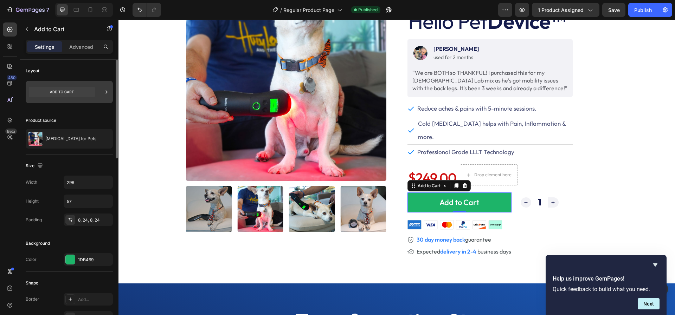
click at [102, 96] on div at bounding box center [69, 92] width 87 height 22
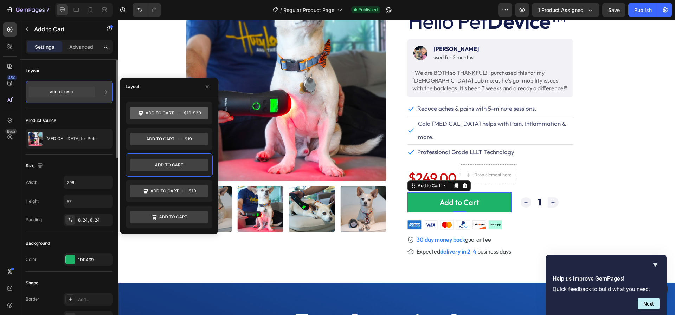
click at [102, 96] on div at bounding box center [69, 92] width 87 height 22
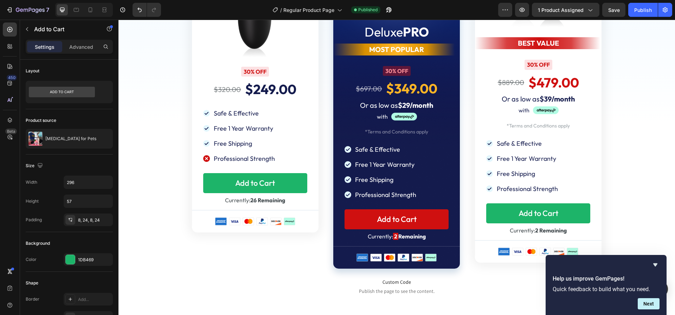
scroll to position [3010, 0]
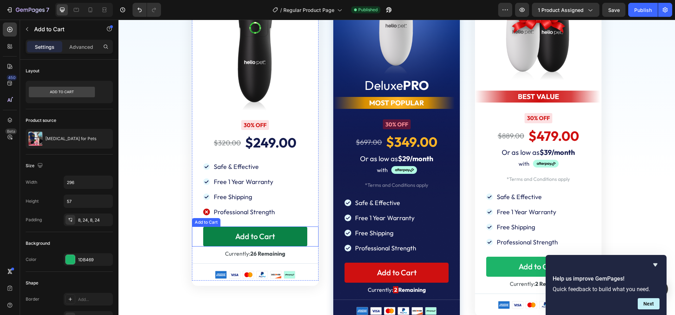
click at [297, 238] on button "Add to Cart" at bounding box center [255, 237] width 104 height 20
click at [290, 234] on button "Add to Cart" at bounding box center [255, 237] width 104 height 20
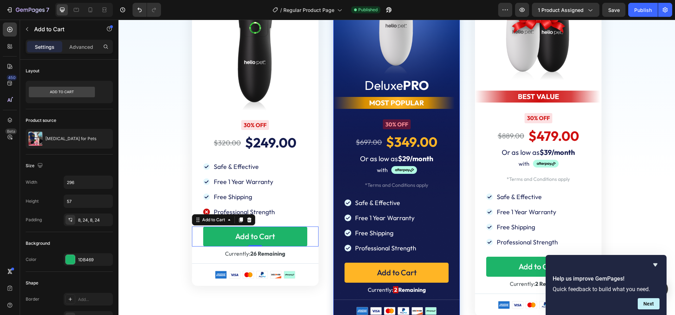
click at [357, 263] on button "Add to Cart" at bounding box center [397, 273] width 104 height 20
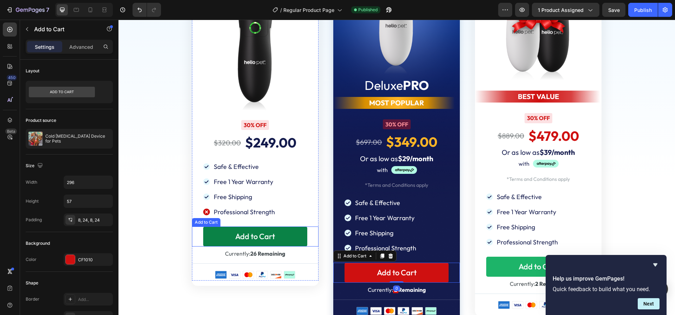
click at [221, 232] on button "Add to Cart" at bounding box center [255, 237] width 104 height 20
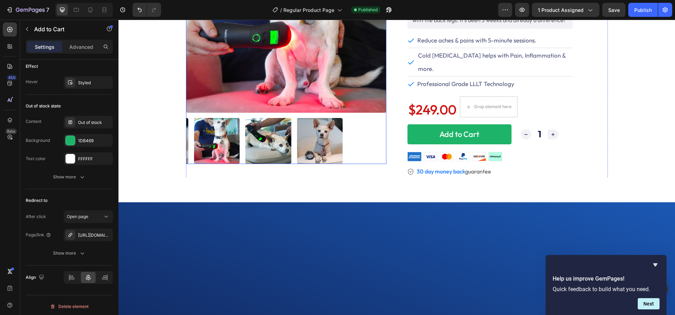
scroll to position [0, 0]
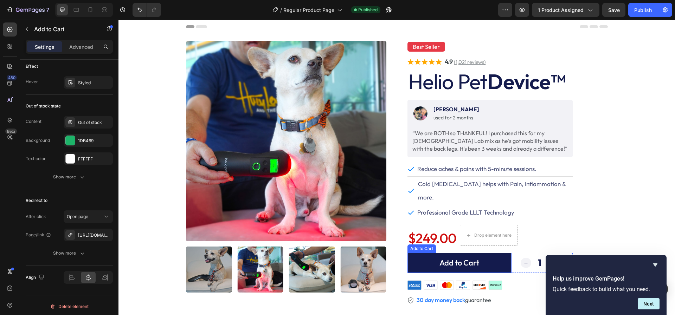
click at [417, 253] on button "Add to Cart" at bounding box center [459, 263] width 104 height 20
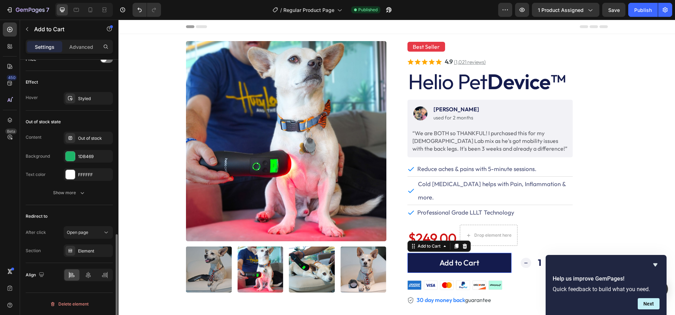
scroll to position [494, 0]
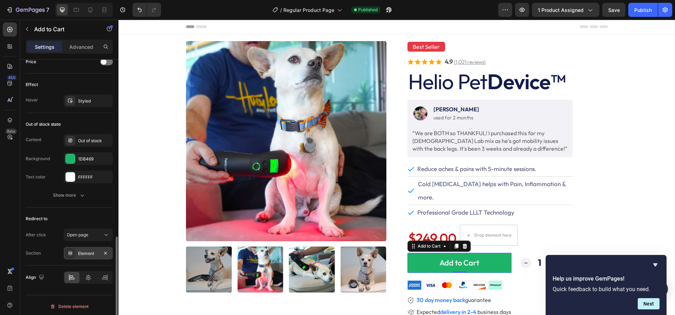
click at [71, 252] on icon at bounding box center [70, 254] width 6 height 6
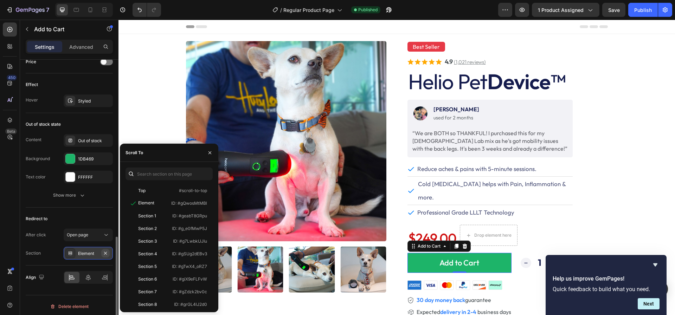
click at [104, 254] on button "button" at bounding box center [105, 253] width 8 height 8
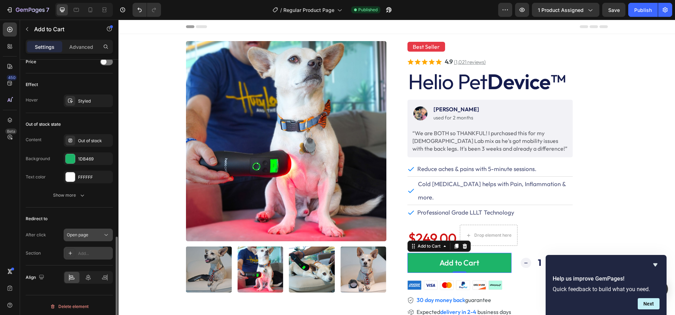
click at [100, 232] on div "Open page" at bounding box center [85, 235] width 36 height 6
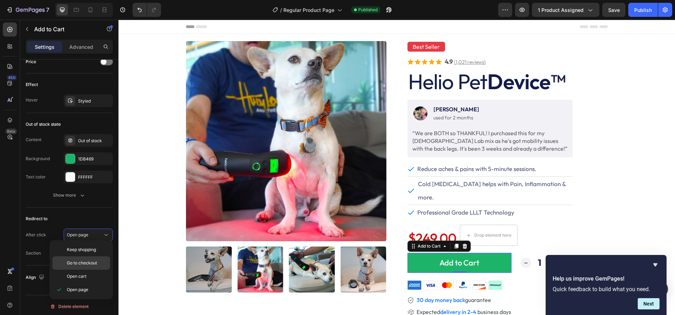
click at [86, 266] on div "Go to checkout" at bounding box center [81, 263] width 58 height 13
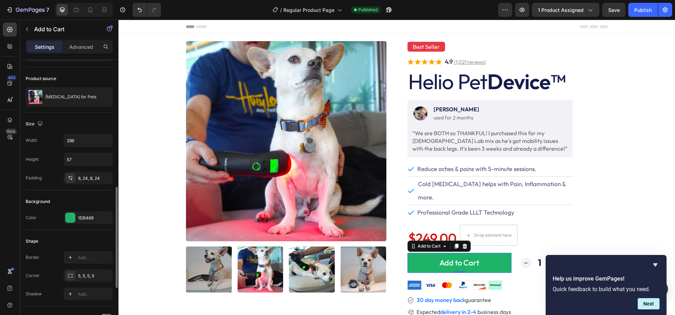
scroll to position [0, 0]
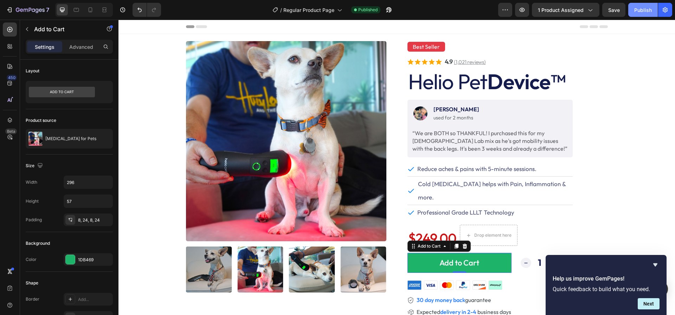
drag, startPoint x: 609, startPoint y: 9, endPoint x: 630, endPoint y: 8, distance: 21.5
click at [630, 8] on div "Preview 1 product assigned Save Publish" at bounding box center [585, 10] width 174 height 14
click at [631, 8] on button "Publish" at bounding box center [643, 10] width 30 height 14
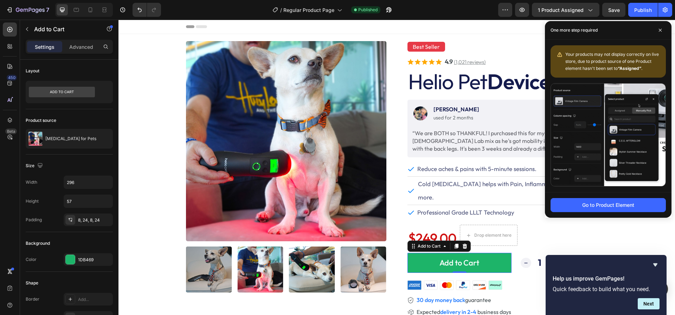
click at [613, 62] on span "Your products may not display correctly on live store, due to product source of…" at bounding box center [612, 61] width 94 height 19
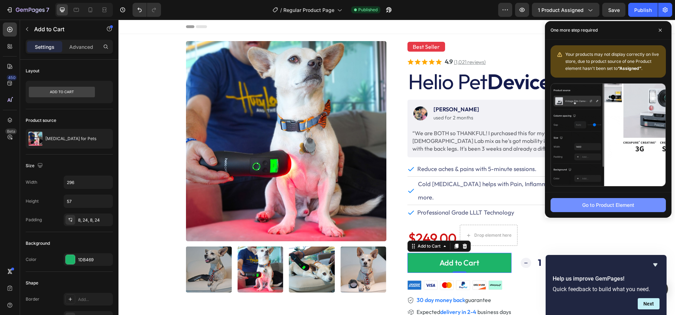
click at [585, 203] on div "Go to Product Element" at bounding box center [608, 204] width 52 height 7
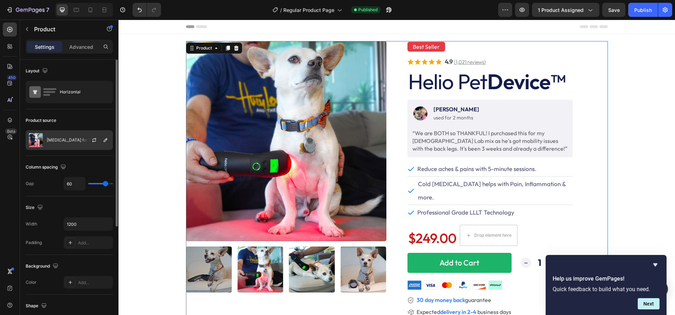
click at [68, 132] on div "[MEDICAL_DATA] for Pets" at bounding box center [69, 140] width 87 height 20
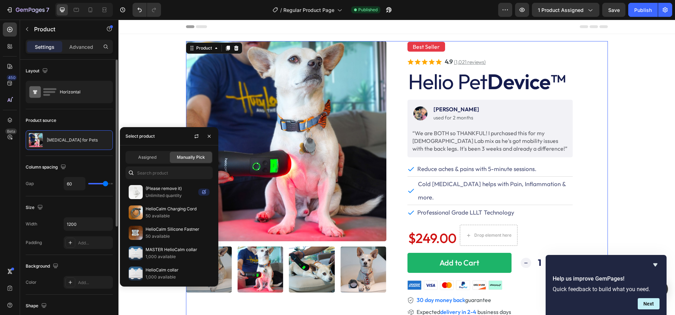
click at [70, 116] on div "Product source" at bounding box center [69, 120] width 87 height 11
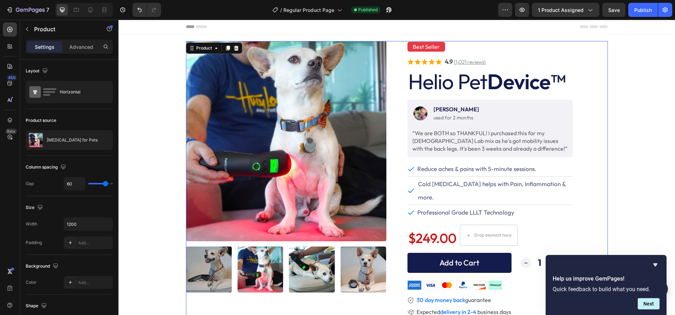
click at [416, 253] on button "Add to Cart" at bounding box center [459, 263] width 104 height 20
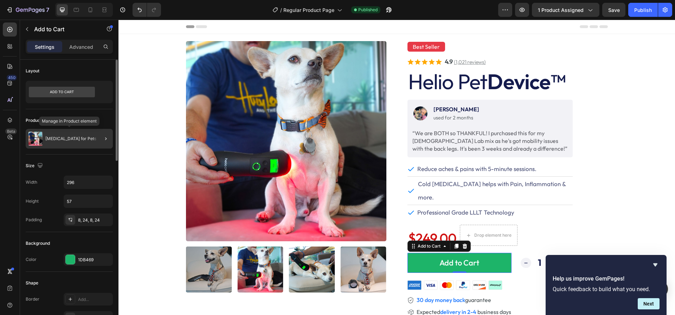
click at [83, 144] on div "[MEDICAL_DATA] for Pets" at bounding box center [69, 139] width 87 height 20
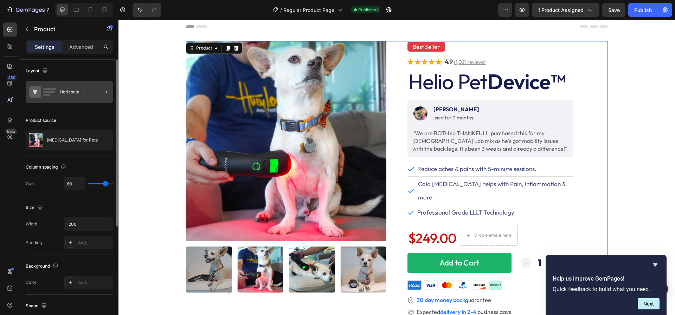
click at [83, 95] on div "Horizontal" at bounding box center [81, 92] width 43 height 16
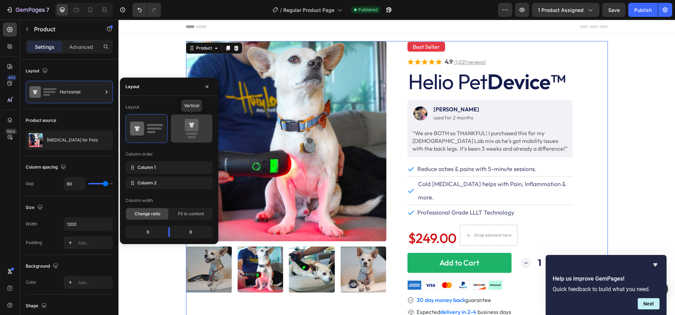
click at [185, 121] on icon at bounding box center [192, 125] width 14 height 12
type input "0"
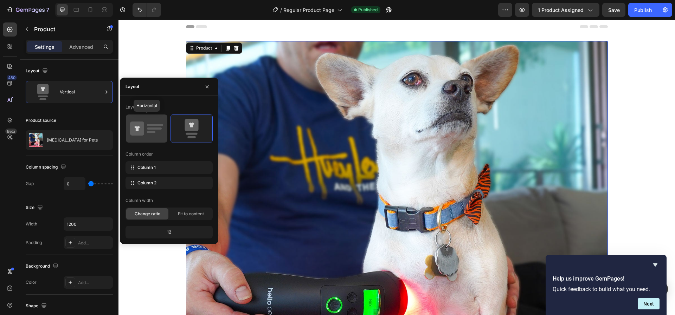
click at [150, 129] on rect at bounding box center [154, 129] width 15 height 2
type input "60"
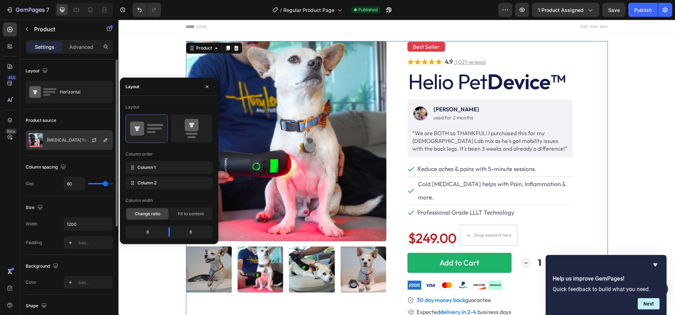
click at [67, 145] on div "[MEDICAL_DATA] for Pets" at bounding box center [69, 140] width 87 height 20
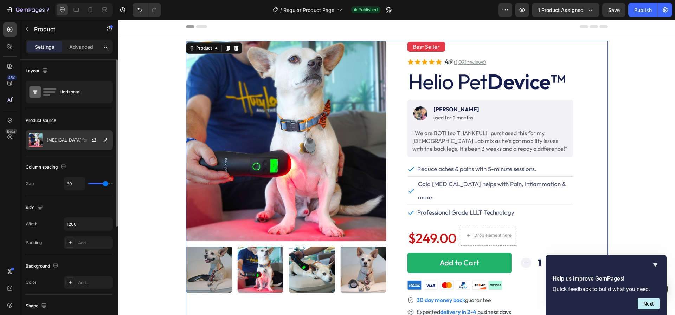
click at [53, 141] on p "[MEDICAL_DATA] for Pets" at bounding box center [72, 140] width 51 height 5
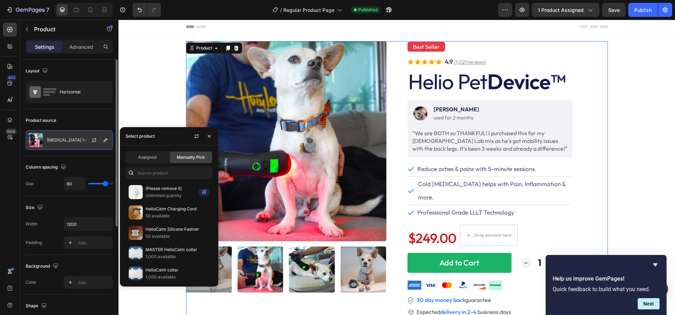
click at [76, 141] on p "[MEDICAL_DATA] for Pets" at bounding box center [72, 140] width 51 height 5
click at [106, 139] on icon "button" at bounding box center [106, 141] width 4 height 4
click at [56, 146] on div "[MEDICAL_DATA] for Pets" at bounding box center [69, 140] width 87 height 20
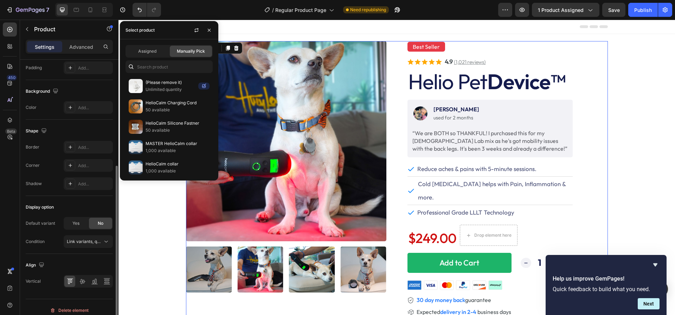
scroll to position [180, 0]
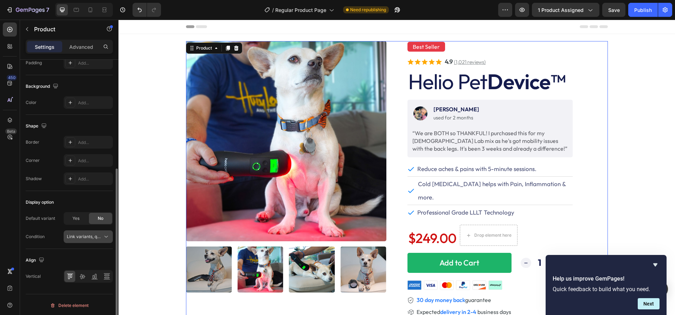
click at [80, 239] on div "Link variants, quantity <br> between same products" at bounding box center [88, 236] width 43 height 7
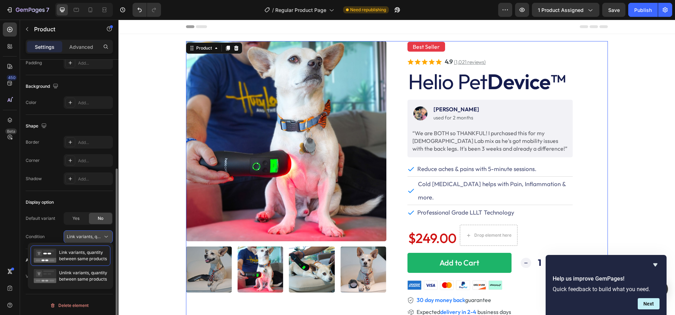
click at [79, 237] on span "Link variants, quantity <br> between same products" at bounding box center [119, 236] width 104 height 5
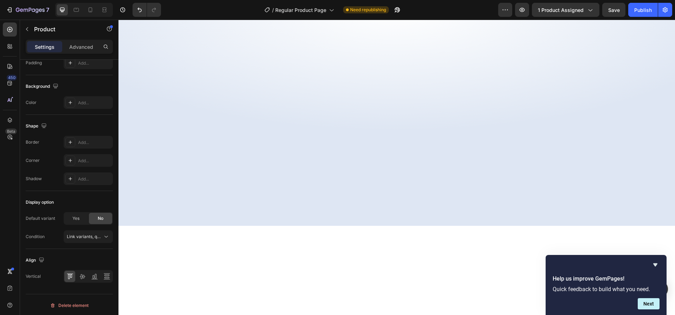
scroll to position [0, 0]
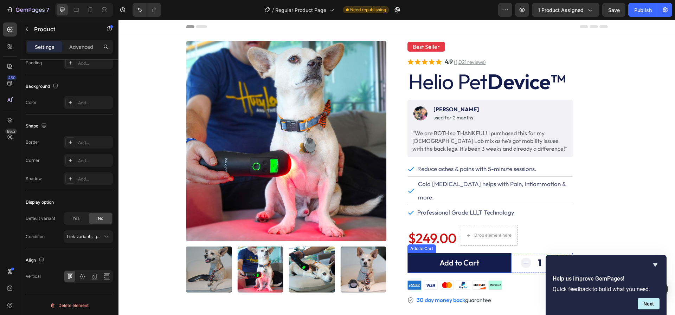
click at [415, 253] on button "Add to Cart" at bounding box center [459, 263] width 104 height 20
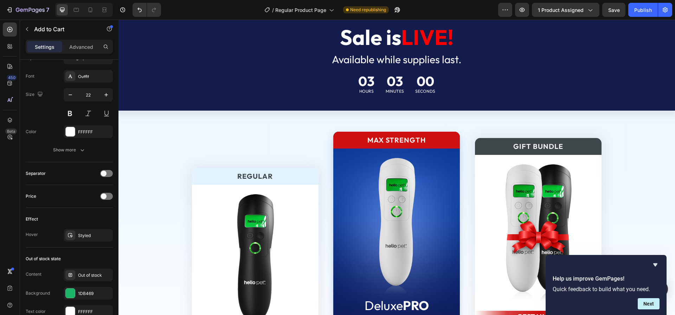
scroll to position [2862, 0]
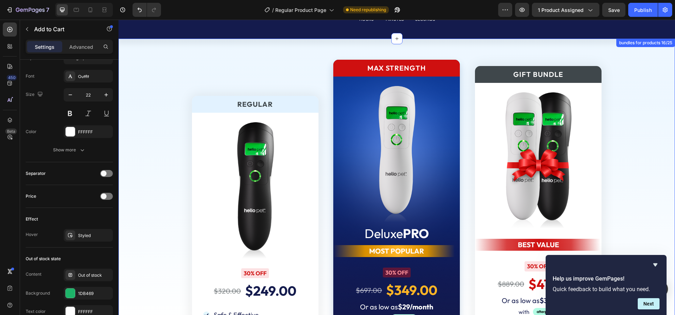
click at [140, 48] on div "Regular Text Block Image 30% OFF Text Block $320.00 Product Price Product Price…" at bounding box center [396, 287] width 556 height 497
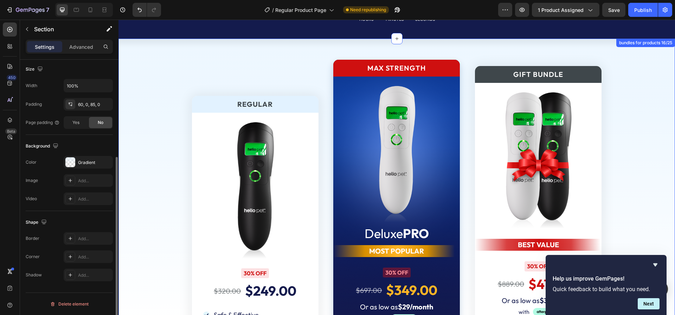
scroll to position [0, 0]
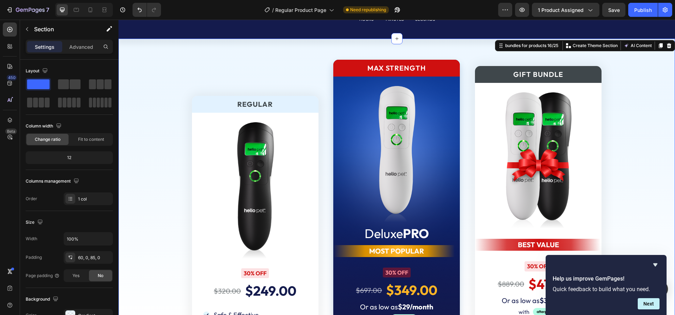
click at [140, 48] on div "Regular Text Block Image 30% OFF Text Block $320.00 Product Price Product Price…" at bounding box center [396, 287] width 556 height 497
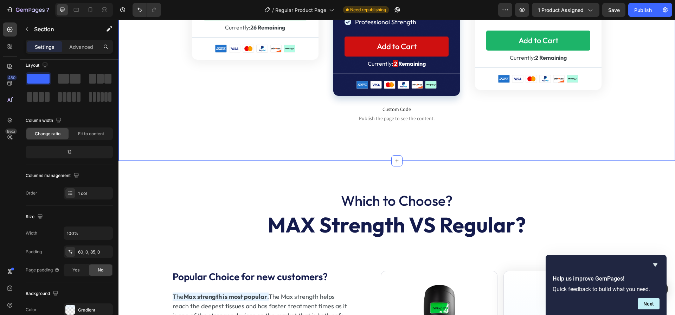
scroll to position [3217, 0]
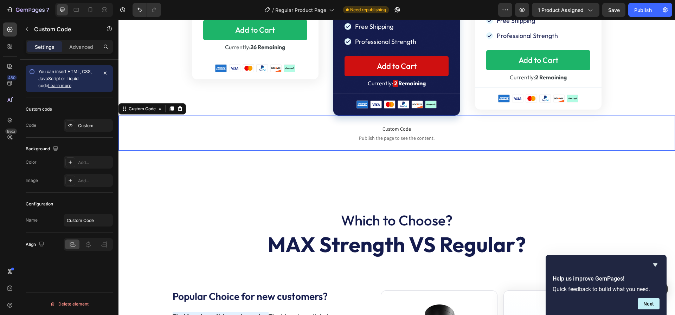
click at [287, 122] on p "Custom Code Publish the page to see the content." at bounding box center [396, 133] width 556 height 28
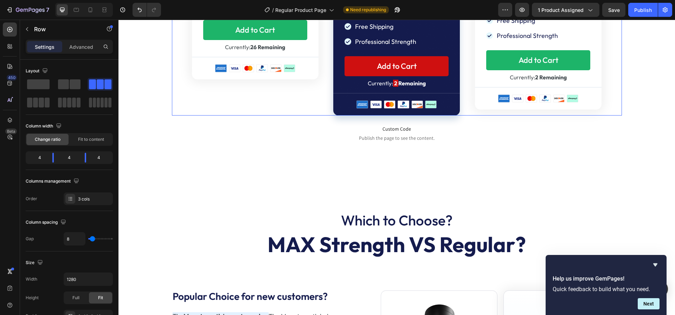
click at [42, 25] on p "Row" at bounding box center [64, 29] width 60 height 8
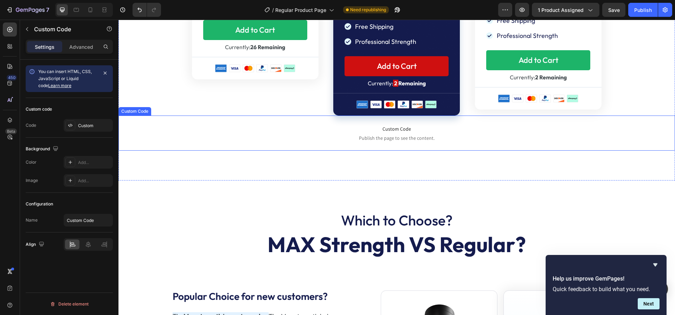
click at [246, 116] on div "Custom Code Publish the page to see the content. Custom Code" at bounding box center [396, 133] width 556 height 35
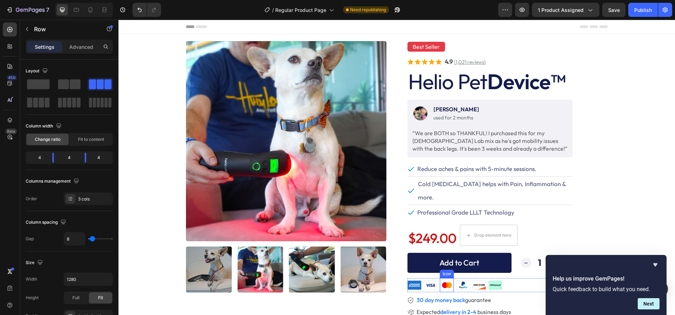
click at [426, 253] on button "Add to Cart" at bounding box center [459, 263] width 104 height 20
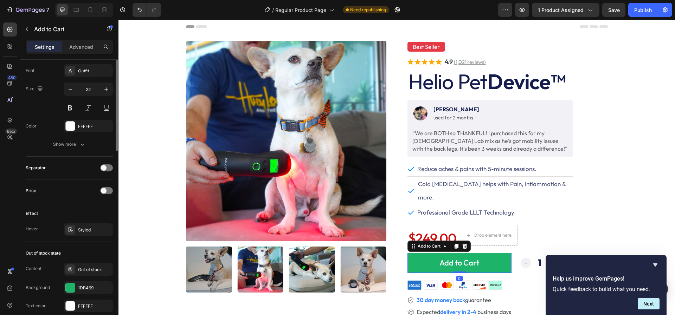
scroll to position [475, 0]
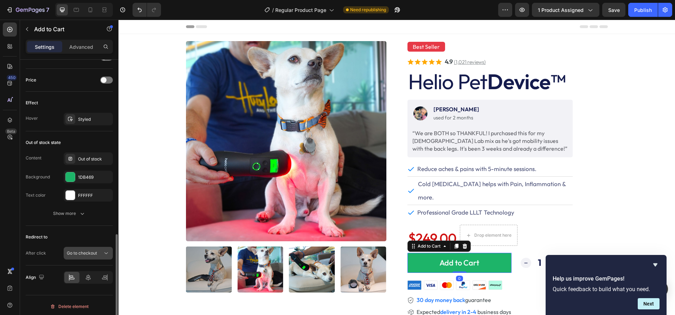
click at [72, 251] on span "Go to checkout" at bounding box center [82, 253] width 30 height 5
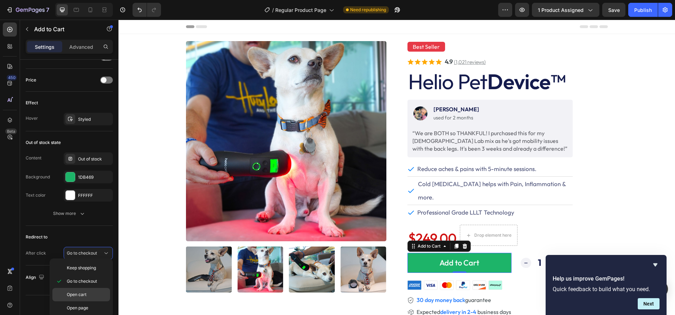
click at [72, 301] on div "Open cart" at bounding box center [81, 294] width 58 height 13
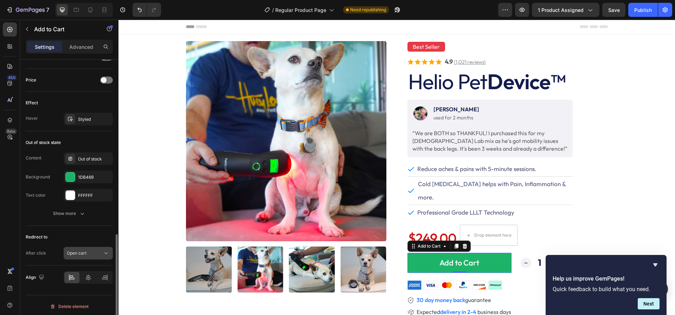
click at [79, 251] on span "Open cart" at bounding box center [77, 253] width 20 height 5
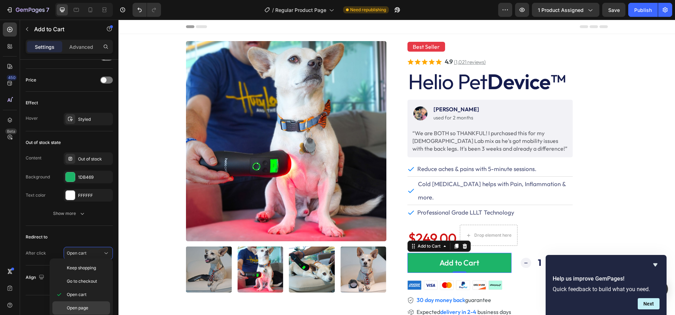
click at [75, 305] on span "Open page" at bounding box center [77, 308] width 21 height 6
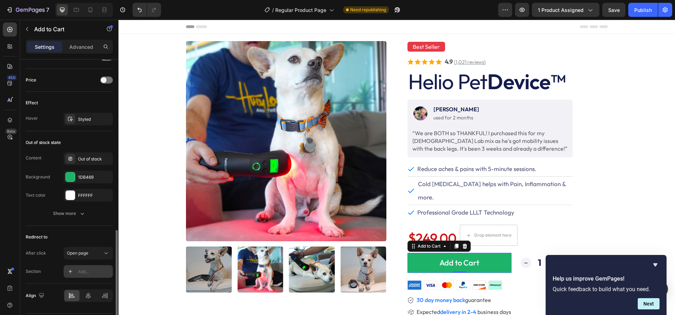
click at [87, 270] on div "Add..." at bounding box center [94, 272] width 33 height 6
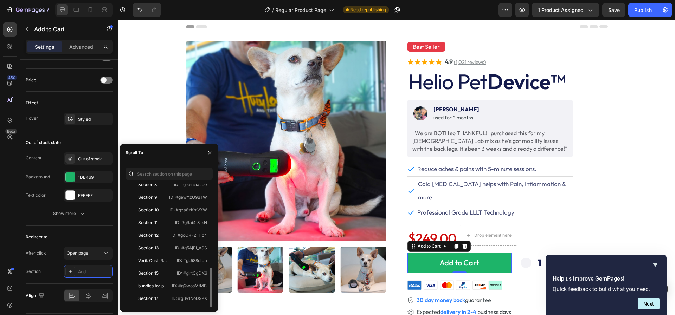
scroll to position [143, 0]
click at [143, 252] on div "bundles for products" at bounding box center [153, 250] width 30 height 6
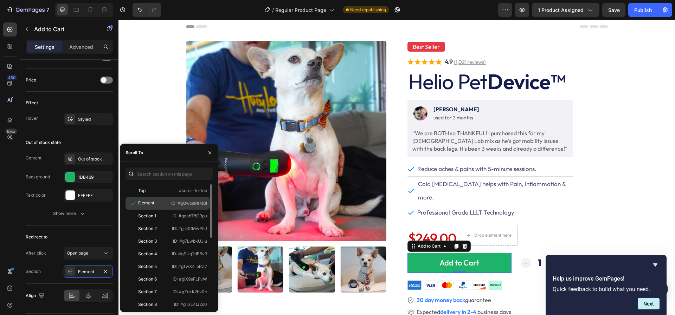
click at [137, 202] on div at bounding box center [133, 203] width 10 height 7
click at [147, 202] on div "Element" at bounding box center [146, 203] width 16 height 6
click at [179, 202] on p "ID: #gQwosMtMBl" at bounding box center [189, 203] width 36 height 6
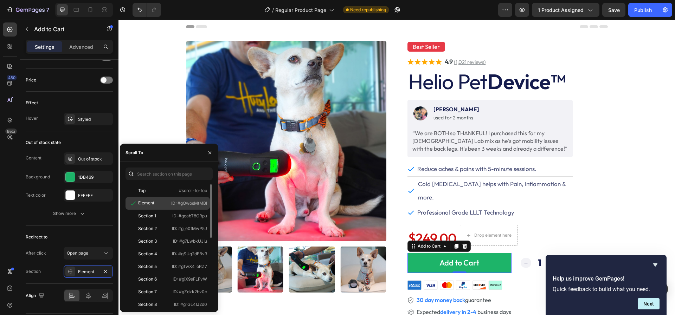
click at [152, 203] on div "Element" at bounding box center [146, 203] width 16 height 6
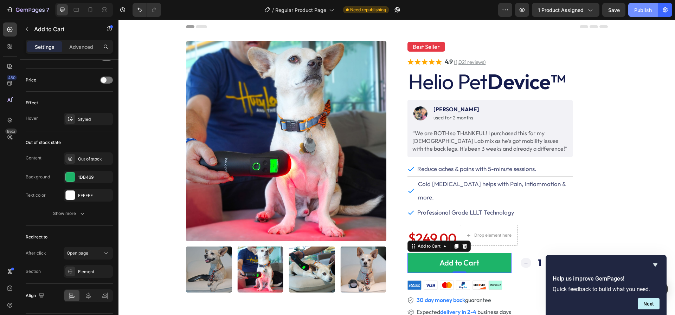
click at [640, 9] on div "Publish" at bounding box center [643, 9] width 18 height 7
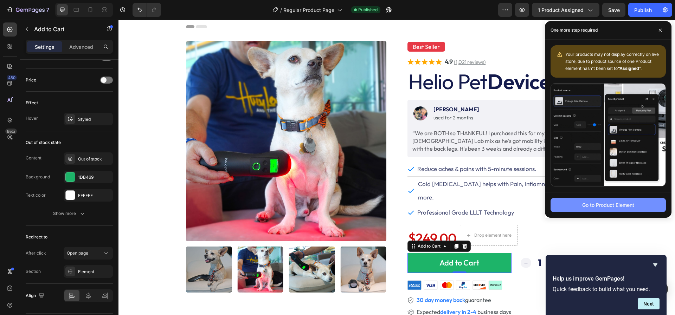
click at [586, 207] on div "Go to Product Element" at bounding box center [608, 204] width 52 height 7
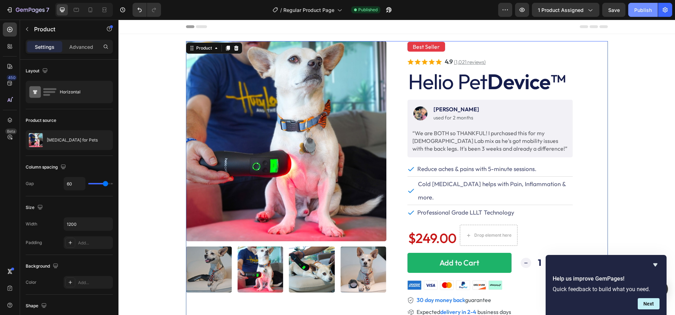
click at [644, 8] on div "Publish" at bounding box center [643, 9] width 18 height 7
click at [72, 133] on div "[MEDICAL_DATA] for Pets" at bounding box center [69, 140] width 87 height 20
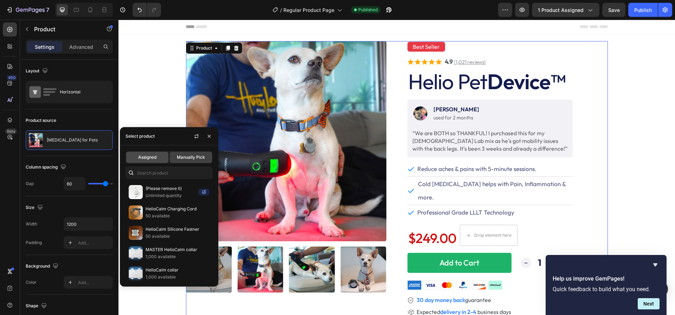
click at [155, 155] on span "Assigned" at bounding box center [147, 157] width 18 height 6
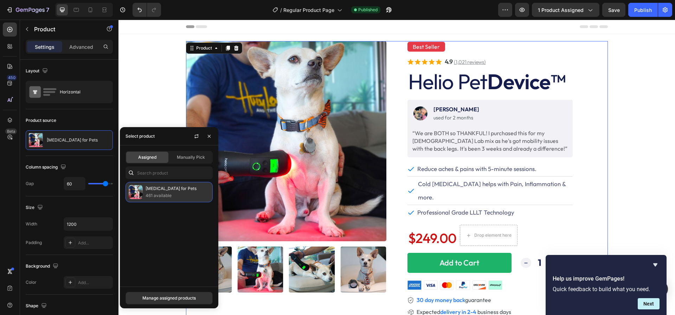
click at [156, 194] on p "461 available" at bounding box center [178, 195] width 64 height 7
click at [159, 303] on button "Manage assigned products" at bounding box center [169, 298] width 87 height 13
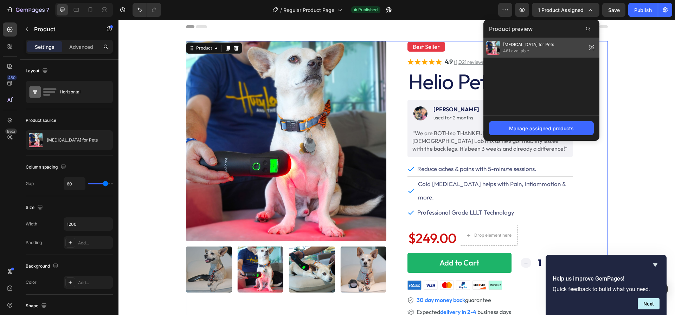
click at [526, 46] on span "[MEDICAL_DATA] for Pets" at bounding box center [528, 44] width 51 height 6
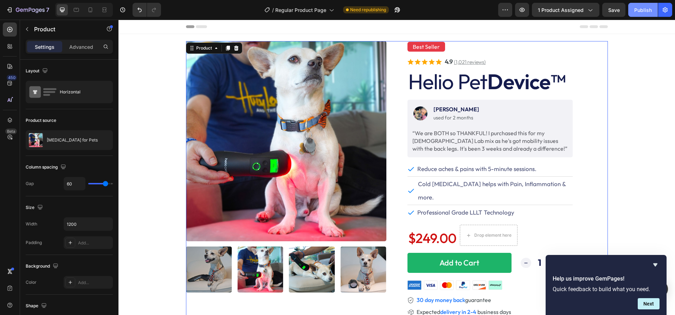
click at [644, 15] on button "Publish" at bounding box center [643, 10] width 30 height 14
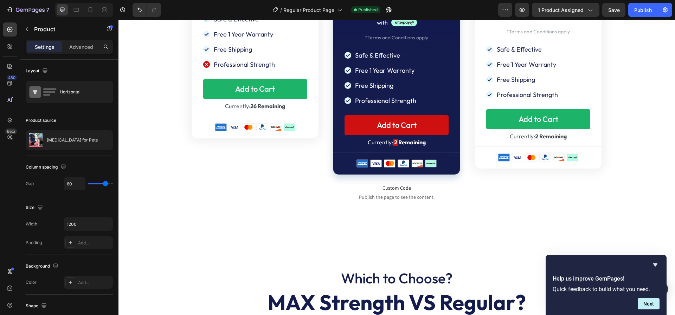
scroll to position [3084, 0]
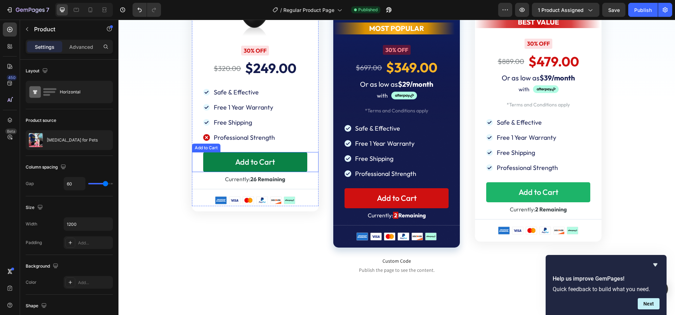
click at [288, 163] on button "Add to Cart" at bounding box center [255, 162] width 104 height 20
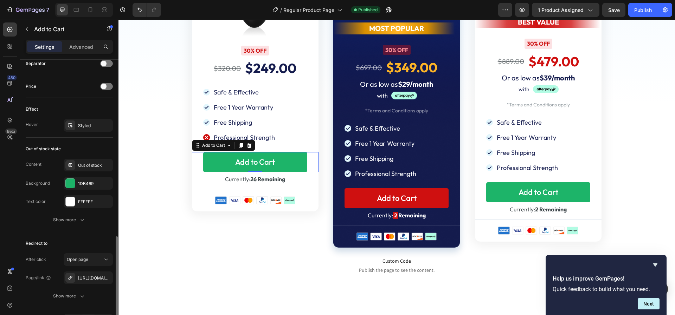
scroll to position [512, 0]
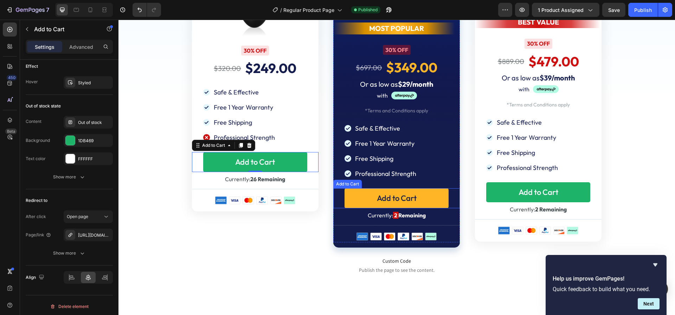
click at [360, 192] on button "Add to Cart" at bounding box center [397, 198] width 104 height 20
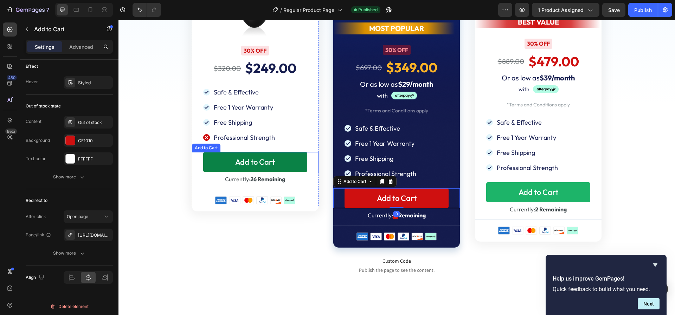
click at [224, 163] on button "Add to Cart" at bounding box center [255, 162] width 104 height 20
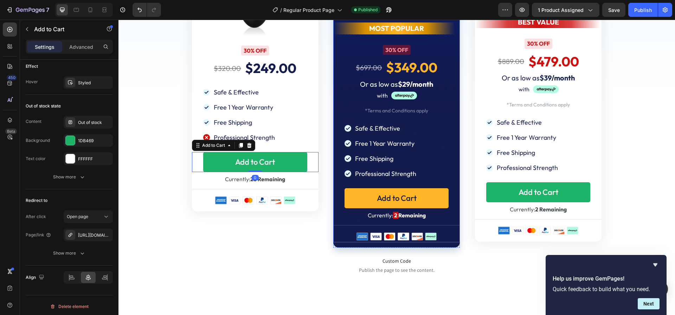
click at [355, 193] on button "Add to Cart" at bounding box center [397, 198] width 104 height 20
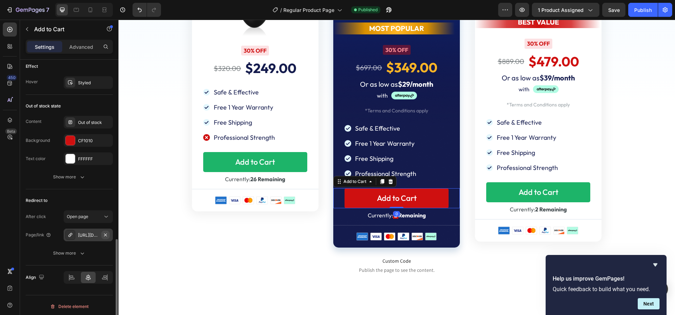
click at [104, 233] on icon "button" at bounding box center [106, 235] width 6 height 6
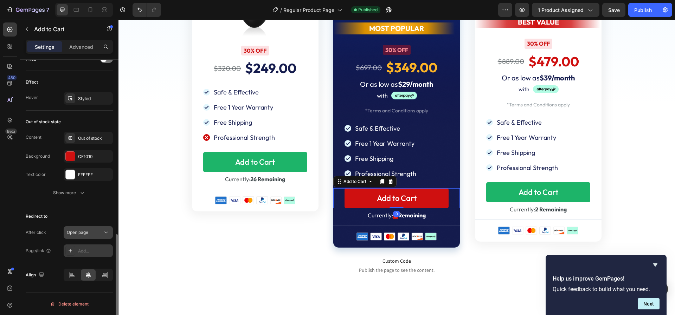
scroll to position [494, 0]
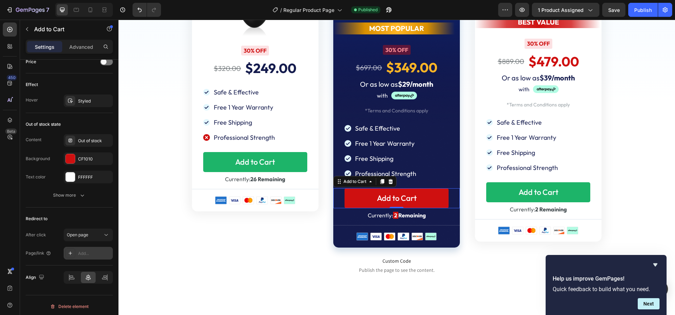
click at [81, 251] on div "Add..." at bounding box center [94, 254] width 33 height 6
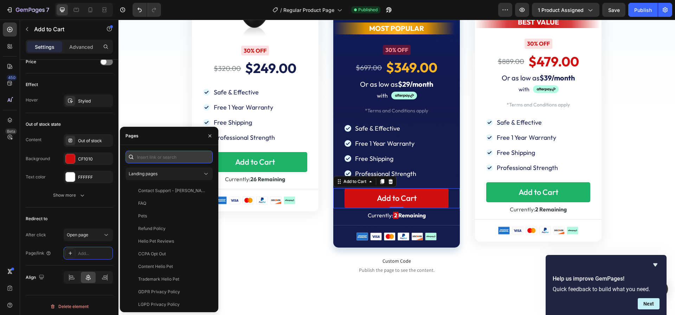
click at [149, 156] on input "text" at bounding box center [169, 157] width 87 height 13
paste input "[URL][DOMAIN_NAME]"
type input "[URL][DOMAIN_NAME]"
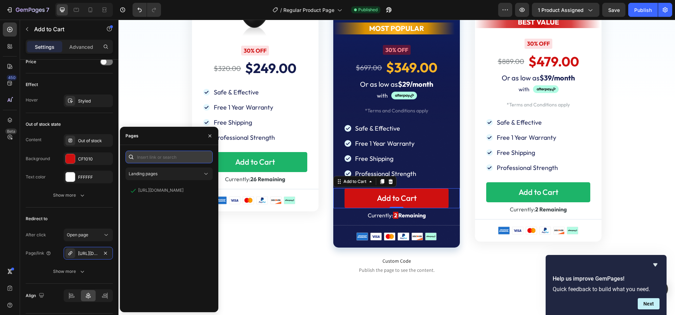
scroll to position [0, 0]
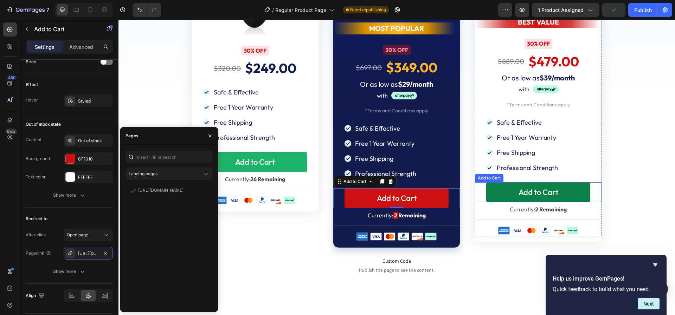
click at [505, 195] on button "Add to Cart" at bounding box center [538, 192] width 104 height 20
